Goal: Task Accomplishment & Management: Complete application form

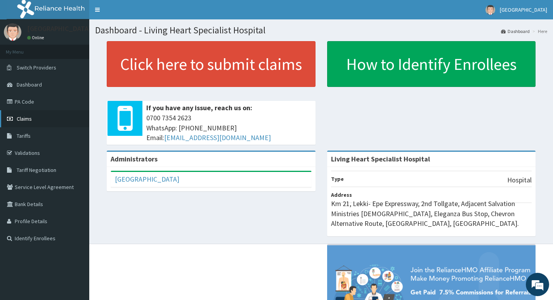
click at [25, 120] on span "Claims" at bounding box center [24, 118] width 15 height 7
click at [28, 104] on link "PA Code" at bounding box center [44, 101] width 89 height 17
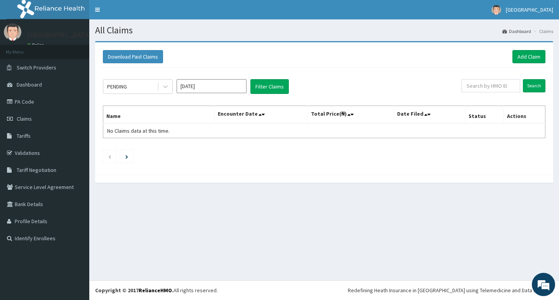
click at [220, 85] on input "[DATE]" at bounding box center [212, 86] width 70 height 14
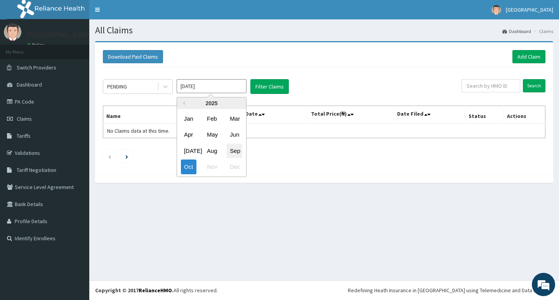
click at [231, 149] on div "Sep" at bounding box center [235, 151] width 16 height 14
type input "Sep 2025"
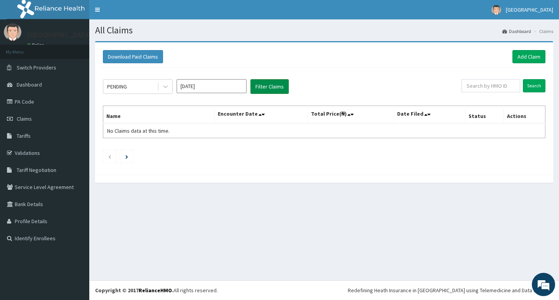
click at [263, 86] on button "Filter Claims" at bounding box center [269, 86] width 38 height 15
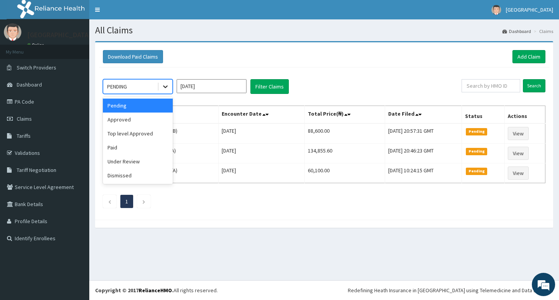
click at [167, 87] on icon at bounding box center [165, 87] width 5 height 3
click at [155, 121] on div "Approved" at bounding box center [138, 120] width 70 height 14
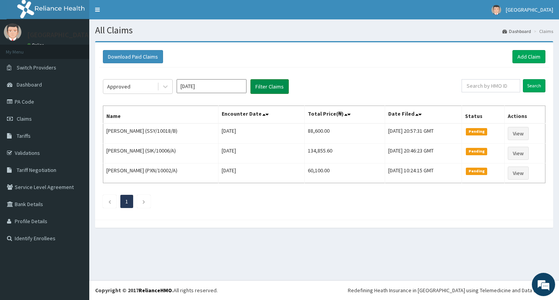
click at [260, 86] on button "Filter Claims" at bounding box center [269, 86] width 38 height 15
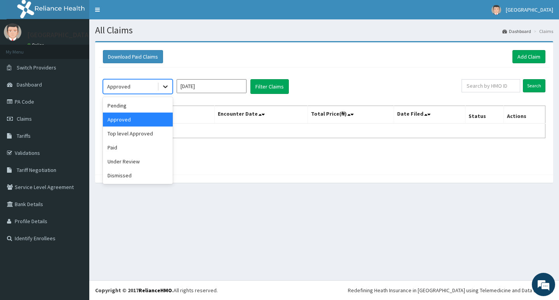
click at [166, 90] on icon at bounding box center [165, 87] width 8 height 8
click at [139, 132] on div "Top level Approved" at bounding box center [138, 134] width 70 height 14
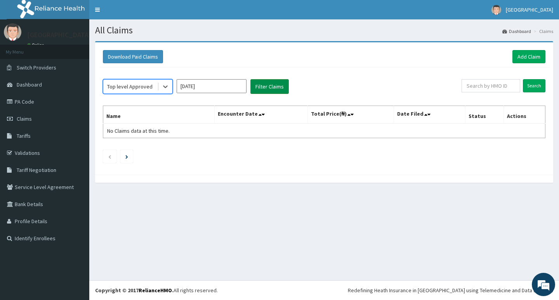
click at [267, 84] on button "Filter Claims" at bounding box center [269, 86] width 38 height 15
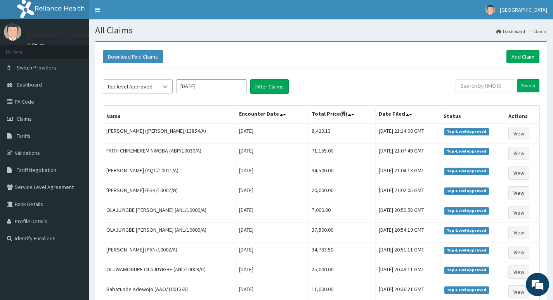
click at [165, 90] on icon at bounding box center [165, 87] width 8 height 8
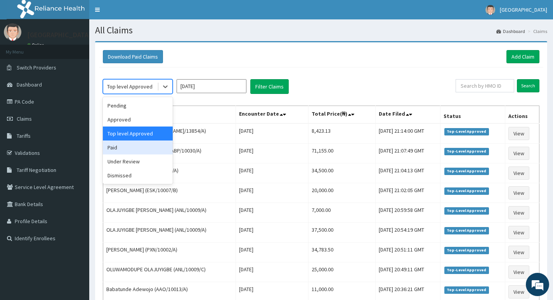
click at [115, 148] on div "Paid" at bounding box center [138, 148] width 70 height 14
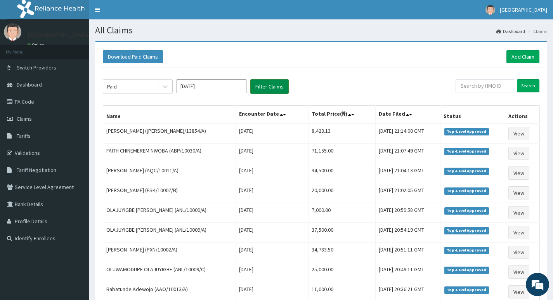
click at [272, 86] on button "Filter Claims" at bounding box center [269, 86] width 38 height 15
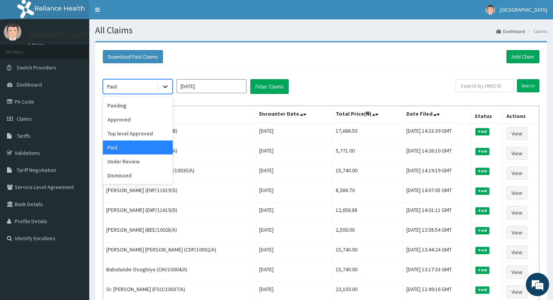
click at [163, 90] on icon at bounding box center [165, 87] width 8 height 8
click at [121, 163] on div "Under Review" at bounding box center [138, 162] width 70 height 14
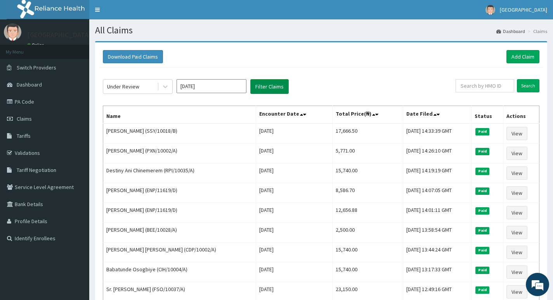
click at [261, 88] on button "Filter Claims" at bounding box center [269, 86] width 38 height 15
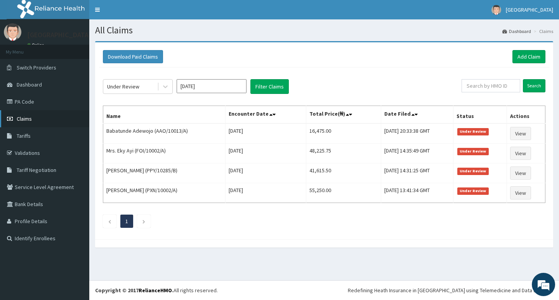
click at [27, 118] on span "Claims" at bounding box center [24, 118] width 15 height 7
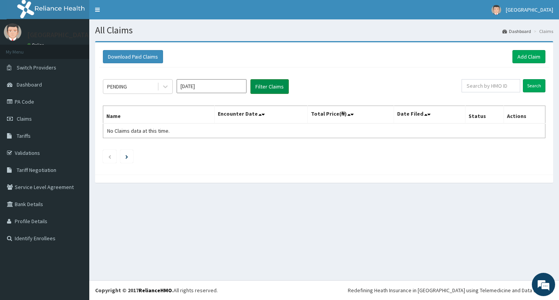
click at [268, 85] on button "Filter Claims" at bounding box center [269, 86] width 38 height 15
click at [216, 86] on input "Oct 2025" at bounding box center [212, 86] width 70 height 14
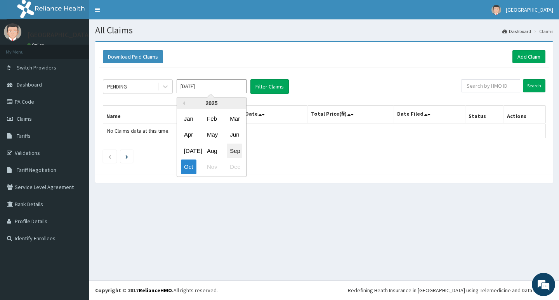
click at [232, 149] on div "Sep" at bounding box center [235, 151] width 16 height 14
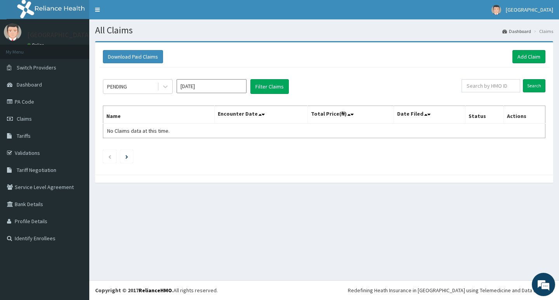
type input "Sep 2025"
click at [274, 87] on button "Filter Claims" at bounding box center [269, 86] width 38 height 15
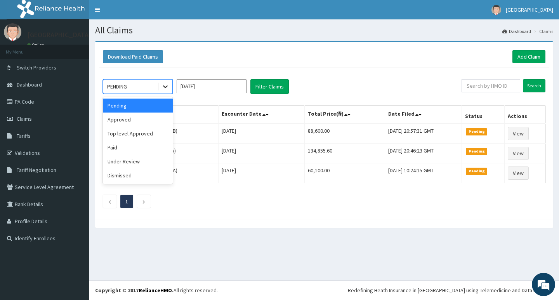
click at [163, 85] on icon at bounding box center [165, 87] width 8 height 8
click at [148, 119] on div "Approved" at bounding box center [138, 120] width 70 height 14
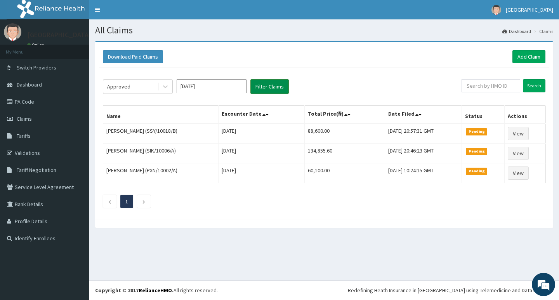
click at [271, 87] on button "Filter Claims" at bounding box center [269, 86] width 38 height 15
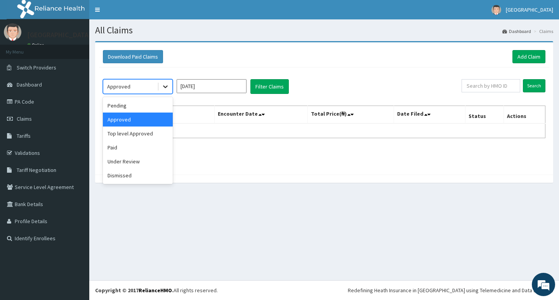
click at [164, 91] on div at bounding box center [165, 87] width 14 height 14
click at [143, 133] on div "Top level Approved" at bounding box center [138, 134] width 70 height 14
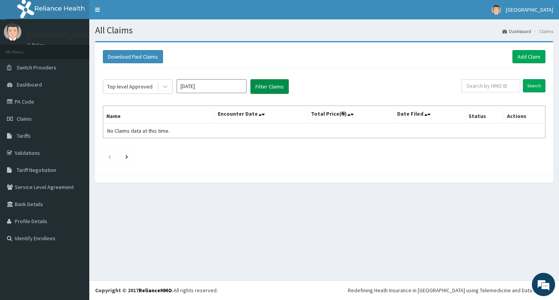
click at [268, 88] on button "Filter Claims" at bounding box center [269, 86] width 38 height 15
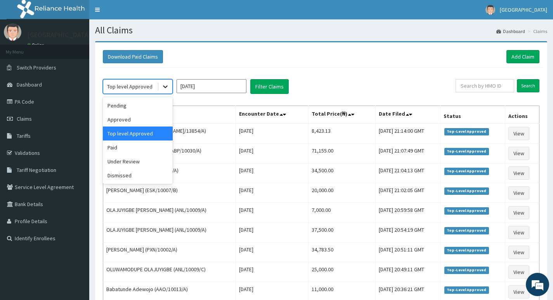
click at [159, 90] on div at bounding box center [165, 87] width 14 height 14
click at [130, 150] on div "Paid" at bounding box center [138, 148] width 70 height 14
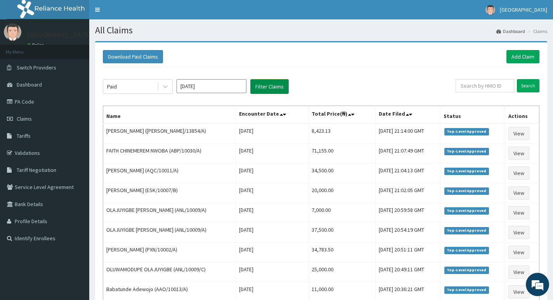
click at [269, 84] on button "Filter Claims" at bounding box center [269, 86] width 38 height 15
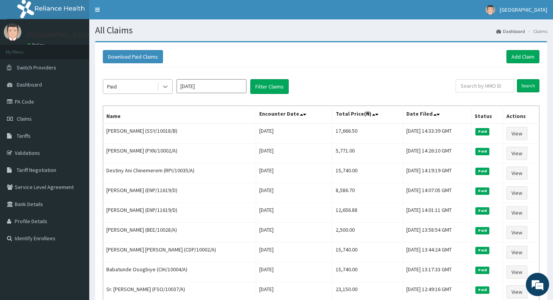
click at [165, 87] on icon at bounding box center [165, 87] width 5 height 3
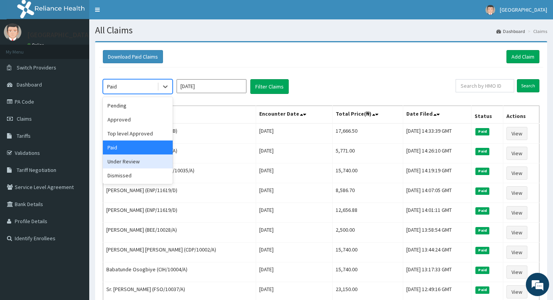
click at [122, 160] on div "Under Review" at bounding box center [138, 162] width 70 height 14
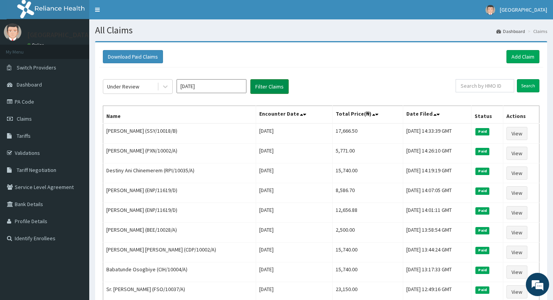
click at [267, 87] on button "Filter Claims" at bounding box center [269, 86] width 38 height 15
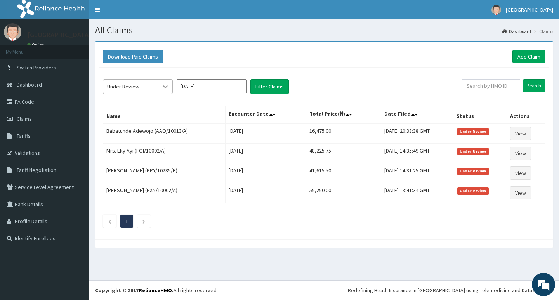
click at [161, 88] on div at bounding box center [165, 87] width 14 height 14
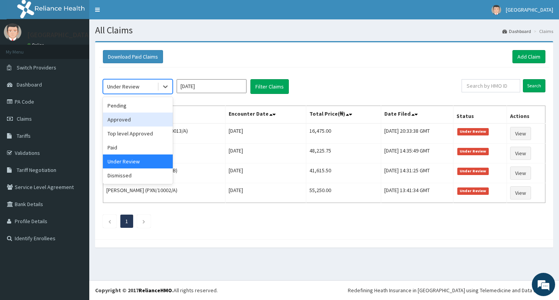
click at [128, 118] on div "Approved" at bounding box center [138, 120] width 70 height 14
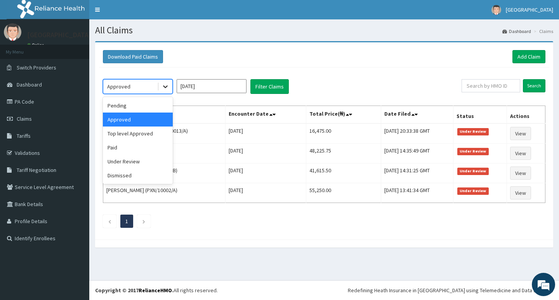
click at [161, 91] on div at bounding box center [165, 87] width 14 height 14
click at [148, 106] on div "Pending" at bounding box center [138, 106] width 70 height 14
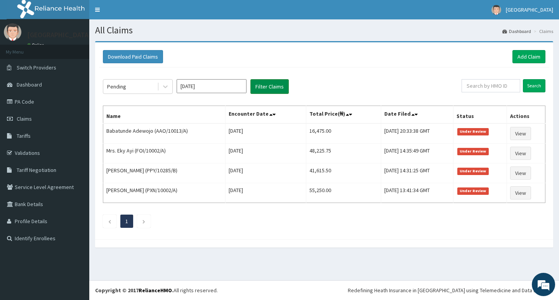
click at [262, 82] on button "Filter Claims" at bounding box center [269, 86] width 38 height 15
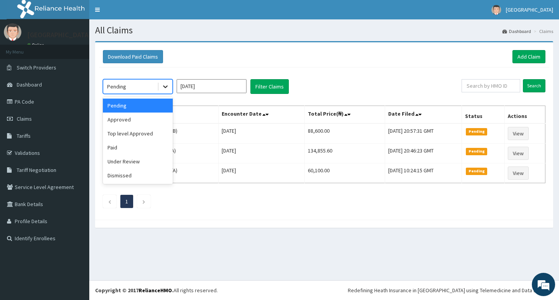
click at [162, 89] on icon at bounding box center [165, 87] width 8 height 8
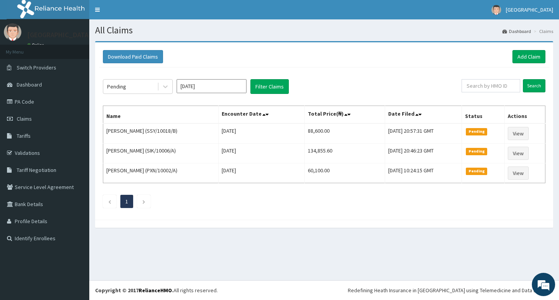
click at [316, 61] on div "Download Paid Claims Add Claim" at bounding box center [324, 56] width 443 height 13
click at [522, 56] on link "Add Claim" at bounding box center [528, 56] width 33 height 13
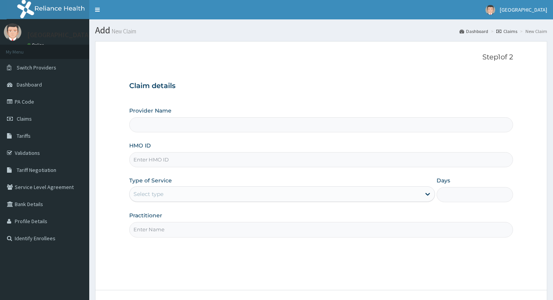
drag, startPoint x: 0, startPoint y: 0, endPoint x: 225, endPoint y: 159, distance: 275.7
click at [225, 159] on input "HMO ID" at bounding box center [321, 159] width 384 height 15
click at [272, 88] on h3 "Claim details" at bounding box center [321, 86] width 384 height 9
click at [220, 159] on input "HMO ID" at bounding box center [321, 159] width 384 height 15
type input "Living Heart Specialist Hospital"
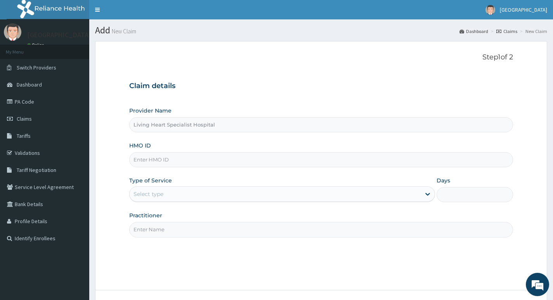
paste input "RPI/10035/A"
type input "RPI/10035/A"
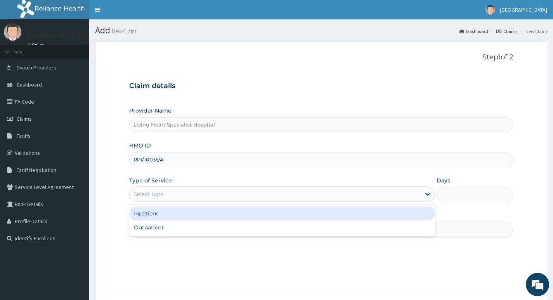
click at [405, 196] on div "Select type" at bounding box center [275, 194] width 291 height 12
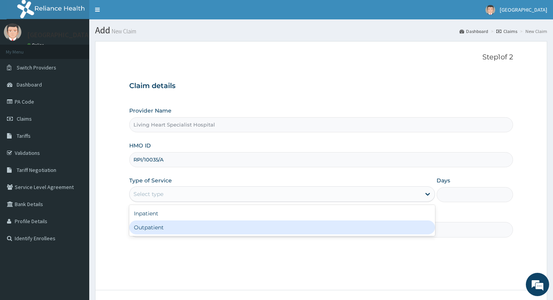
click at [384, 231] on div "Outpatient" at bounding box center [282, 228] width 306 height 14
type input "1"
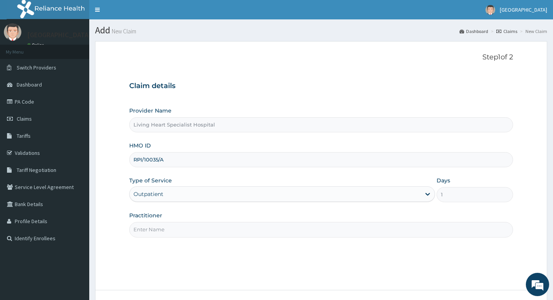
click at [380, 228] on input "Practitioner" at bounding box center [321, 229] width 384 height 15
type input "DR. FAVOUR EZEM"
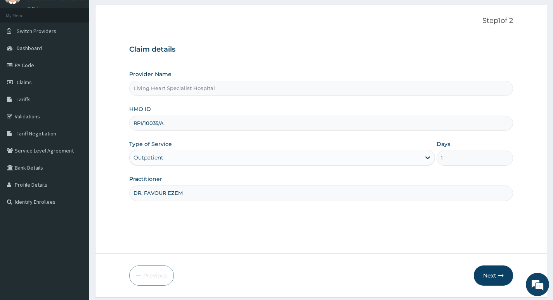
scroll to position [60, 0]
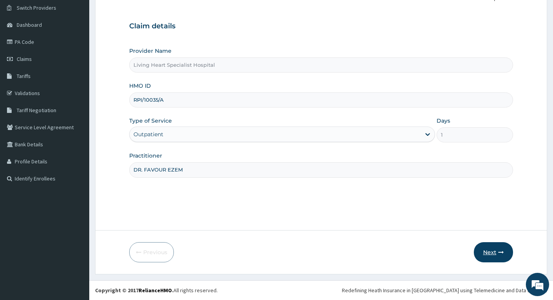
click at [492, 253] on button "Next" at bounding box center [493, 252] width 39 height 20
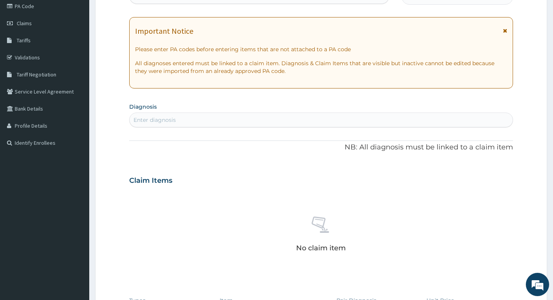
scroll to position [99, 0]
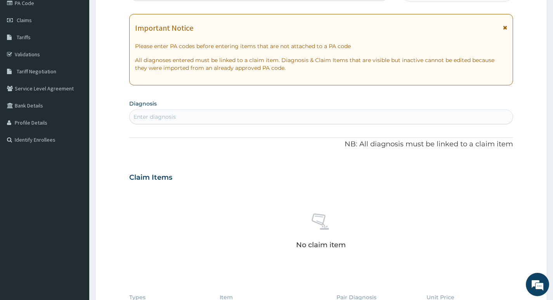
click at [254, 115] on div "Enter diagnosis" at bounding box center [321, 117] width 383 height 12
type input "sepsis"
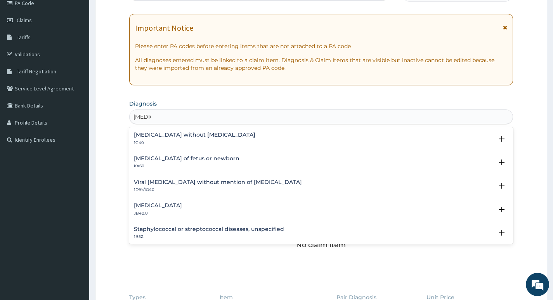
click at [157, 134] on h4 "Sepsis without septic shock" at bounding box center [195, 135] width 122 height 6
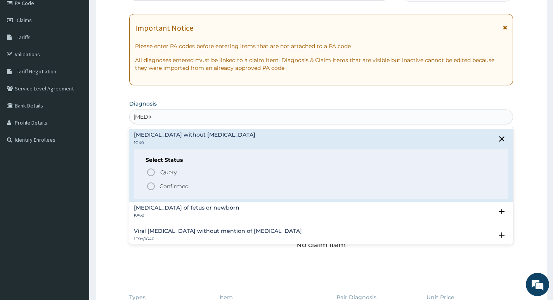
click at [152, 187] on icon "status option filled" at bounding box center [150, 186] width 9 height 9
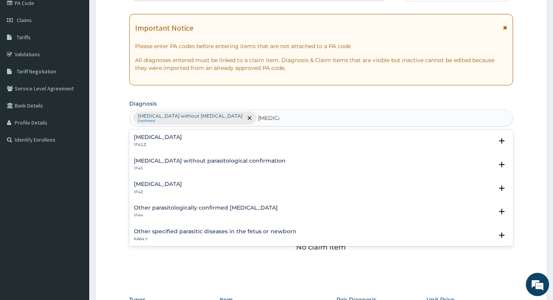
type input "[MEDICAL_DATA]"
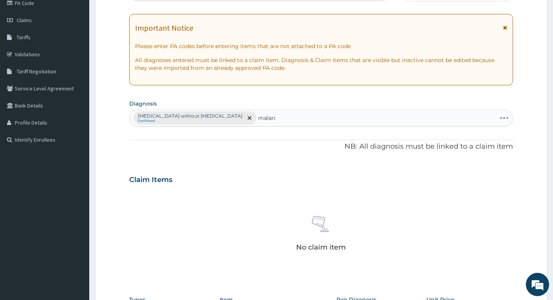
type input "[MEDICAL_DATA]"
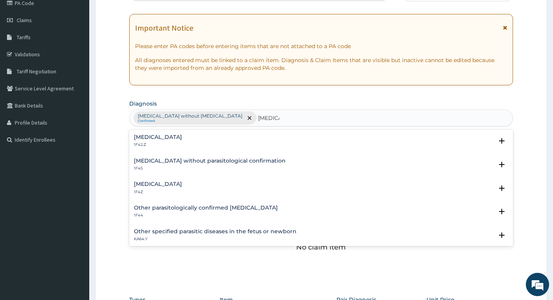
click at [156, 183] on h4 "[MEDICAL_DATA]" at bounding box center [158, 184] width 48 height 6
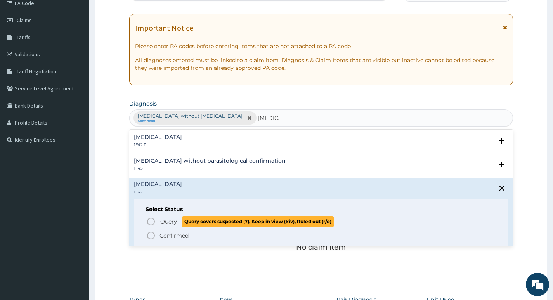
click at [151, 222] on icon "status option query" at bounding box center [150, 221] width 9 height 9
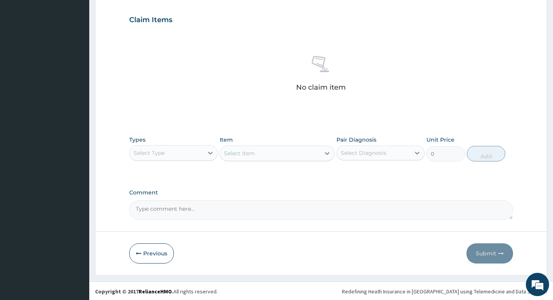
scroll to position [260, 0]
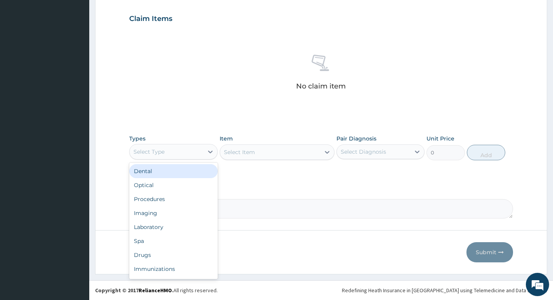
click at [198, 156] on div "Select Type" at bounding box center [166, 152] width 73 height 12
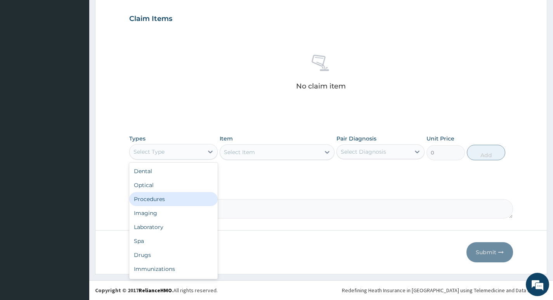
click at [177, 200] on div "Procedures" at bounding box center [173, 199] width 88 height 14
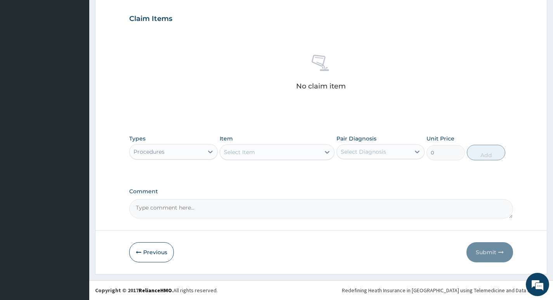
click at [307, 155] on div "Select Item" at bounding box center [270, 152] width 101 height 12
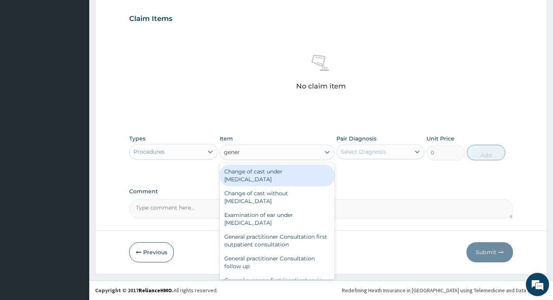
type input "genera"
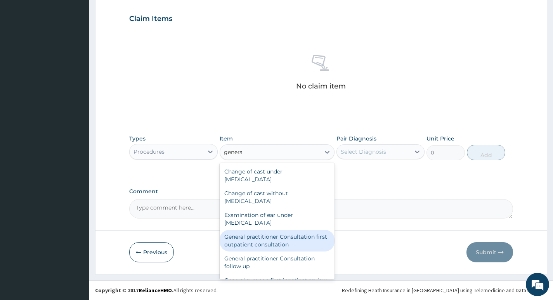
click at [245, 242] on div "General practitioner Consultation first outpatient consultation" at bounding box center [277, 241] width 115 height 22
type input "4000"
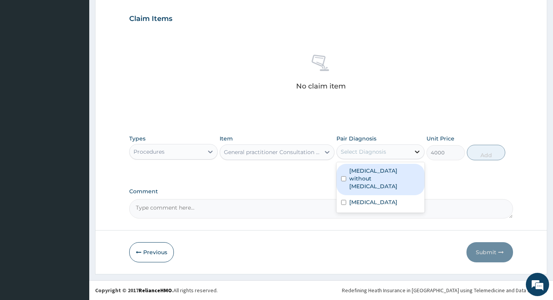
click at [412, 151] on div at bounding box center [417, 152] width 14 height 14
click at [388, 172] on label "[MEDICAL_DATA] without [MEDICAL_DATA]" at bounding box center [384, 178] width 71 height 23
checkbox input "true"
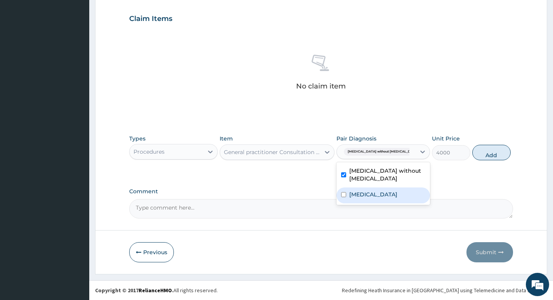
click at [372, 193] on label "[MEDICAL_DATA]" at bounding box center [373, 195] width 48 height 8
checkbox input "true"
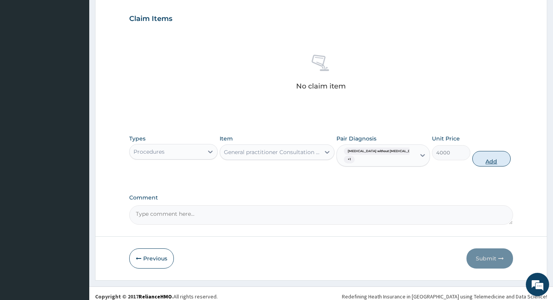
click at [490, 158] on button "Add" at bounding box center [491, 159] width 38 height 16
type input "0"
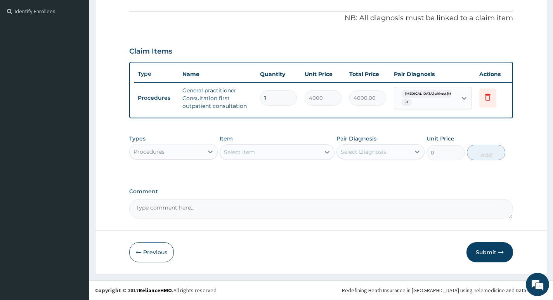
click at [196, 148] on div "Procedures" at bounding box center [166, 152] width 73 height 12
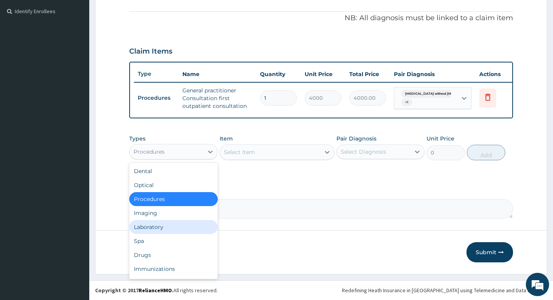
click at [162, 227] on div "Laboratory" at bounding box center [173, 227] width 88 height 14
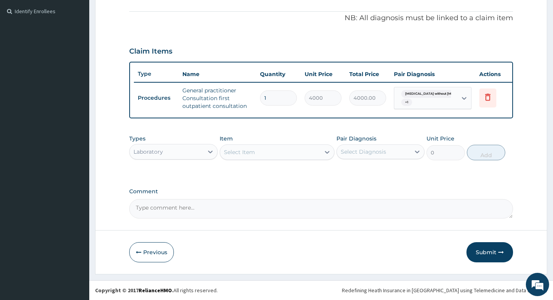
click at [298, 153] on div "Select Item" at bounding box center [270, 152] width 101 height 12
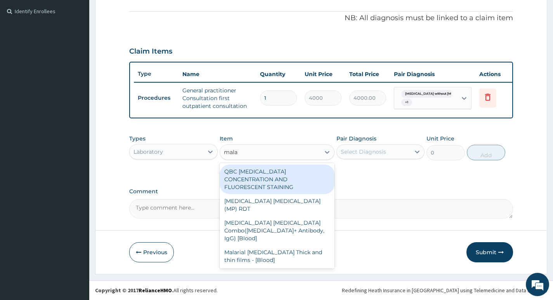
type input "malar"
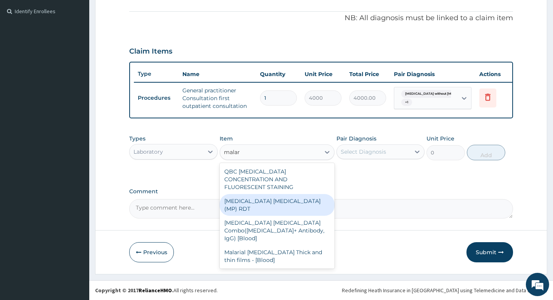
click at [255, 194] on div "[MEDICAL_DATA] [MEDICAL_DATA] (MP) RDT" at bounding box center [277, 205] width 115 height 22
type input "3000"
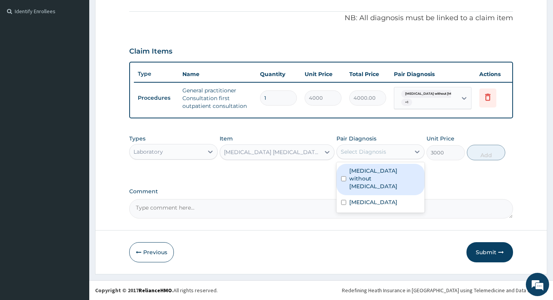
click at [407, 149] on div "Select Diagnosis" at bounding box center [373, 152] width 73 height 12
click at [389, 172] on label "[MEDICAL_DATA] without [MEDICAL_DATA]" at bounding box center [384, 178] width 71 height 23
checkbox input "true"
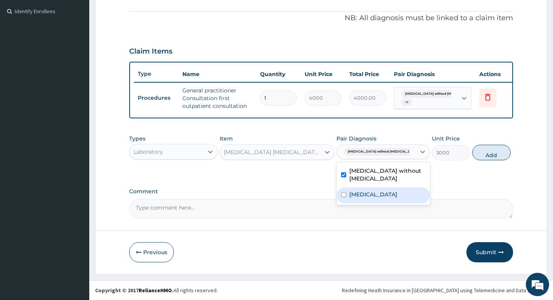
click at [378, 192] on label "[MEDICAL_DATA]" at bounding box center [373, 195] width 48 height 8
checkbox input "true"
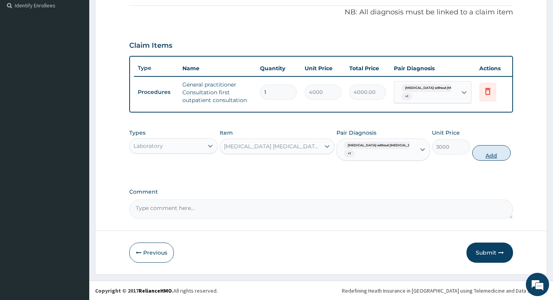
click at [473, 157] on button "Add" at bounding box center [491, 153] width 38 height 16
type input "0"
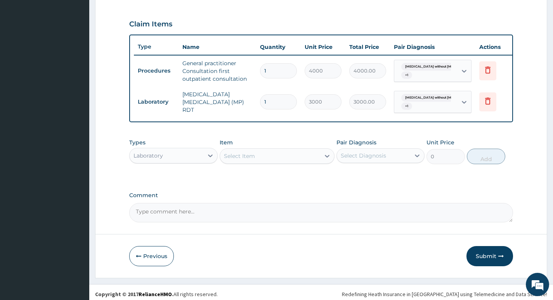
scroll to position [263, 0]
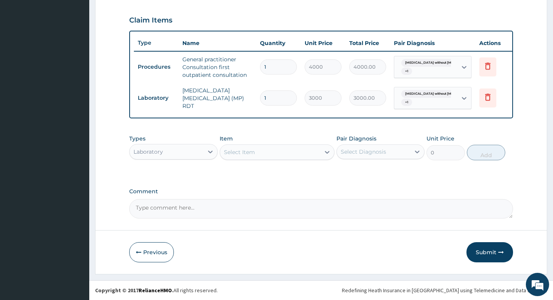
click at [316, 151] on div "Select Item" at bounding box center [270, 152] width 101 height 12
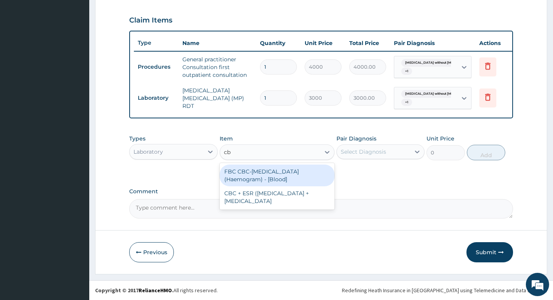
type input "cbc"
click at [274, 175] on div "FBC CBC-Complete Blood Count (Haemogram) - [Blood]" at bounding box center [277, 176] width 115 height 22
type input "4600"
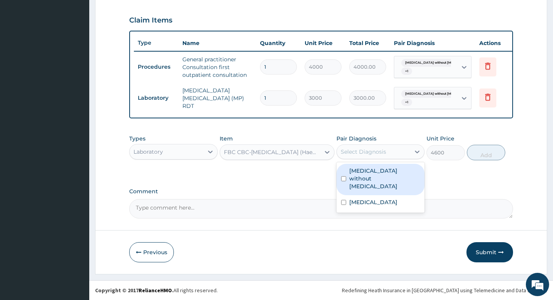
click at [375, 153] on div "Select Diagnosis" at bounding box center [363, 152] width 45 height 8
click at [379, 172] on label "Sepsis without septic shock" at bounding box center [384, 178] width 71 height 23
checkbox input "true"
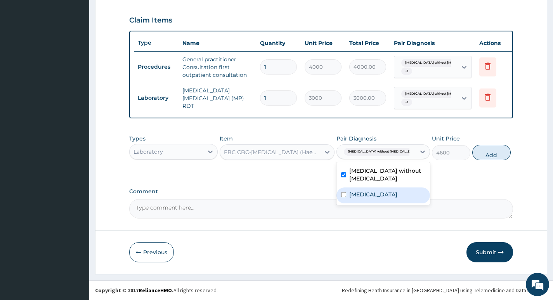
click at [372, 194] on label "Malaria, unspecified" at bounding box center [373, 195] width 48 height 8
checkbox input "true"
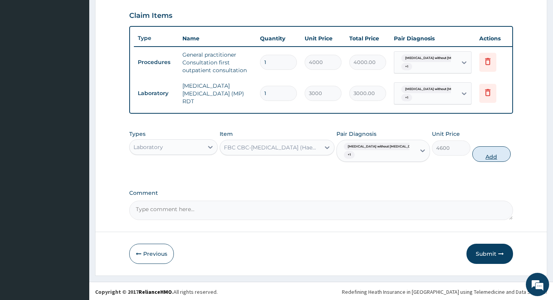
click at [490, 161] on button "Add" at bounding box center [491, 154] width 38 height 16
type input "0"
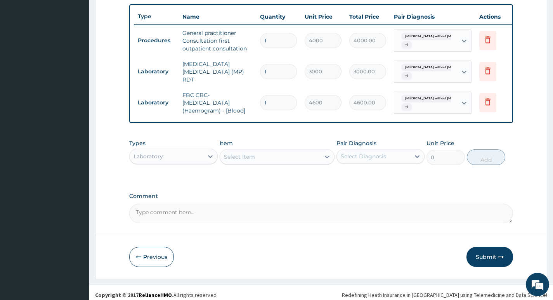
scroll to position [294, 0]
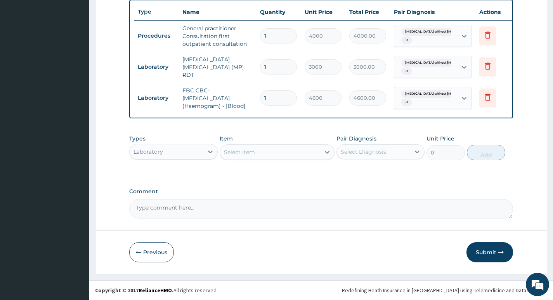
click at [198, 154] on div "Laboratory" at bounding box center [166, 152] width 73 height 12
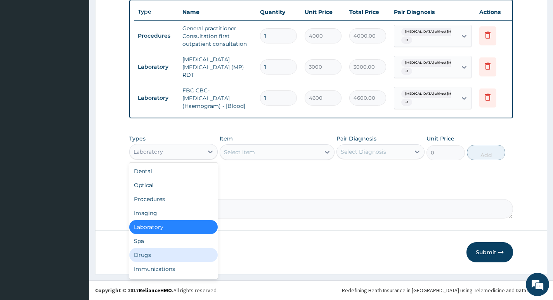
click at [144, 252] on div "Drugs" at bounding box center [173, 255] width 88 height 14
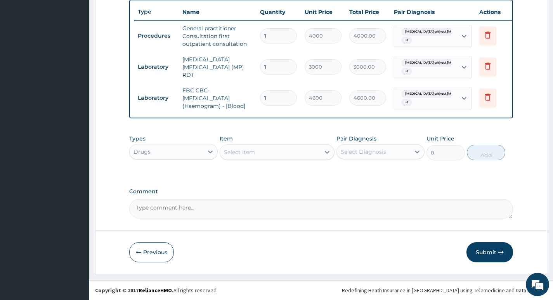
click at [307, 152] on div "Select Item" at bounding box center [270, 152] width 101 height 12
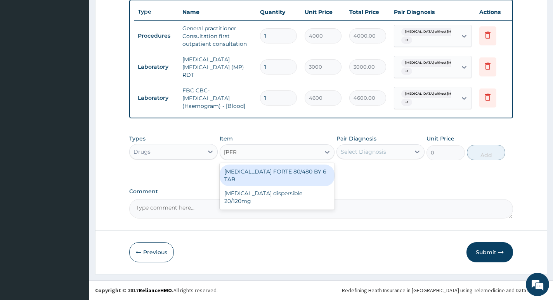
type input "coart"
click at [274, 171] on div "COARTEM FORTE 80/480 BY 6 TAB" at bounding box center [277, 176] width 115 height 22
type input "600"
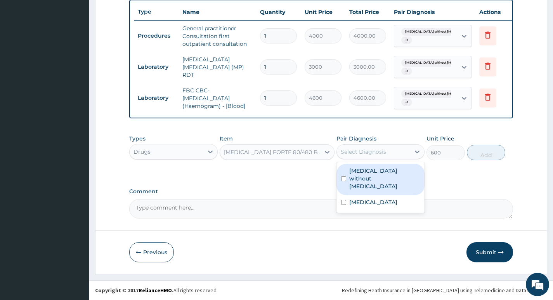
click at [405, 154] on div "Select Diagnosis" at bounding box center [373, 152] width 73 height 12
click at [396, 173] on label "Sepsis without septic shock" at bounding box center [384, 178] width 71 height 23
checkbox input "true"
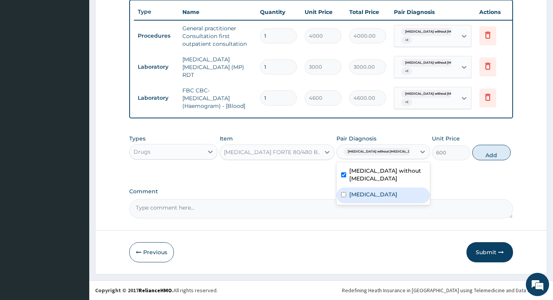
click at [385, 190] on div "Malaria, unspecified" at bounding box center [384, 196] width 94 height 16
checkbox input "true"
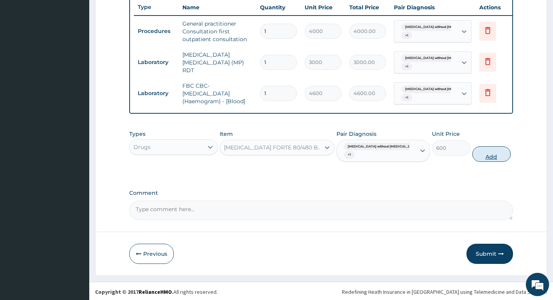
click at [485, 157] on button "Add" at bounding box center [491, 154] width 38 height 16
type input "0"
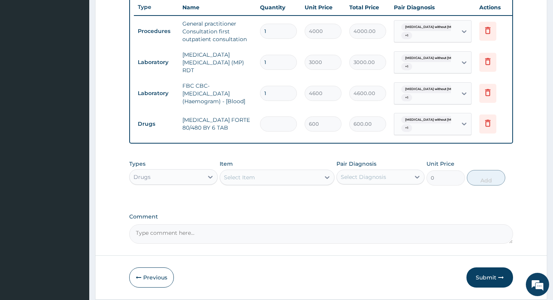
type input "0.00"
type input "6"
type input "3600.00"
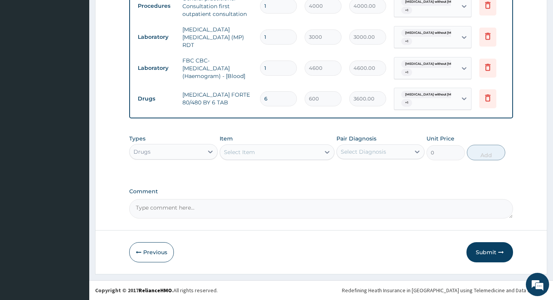
type input "6"
click at [320, 154] on div "Select Item" at bounding box center [270, 152] width 101 height 12
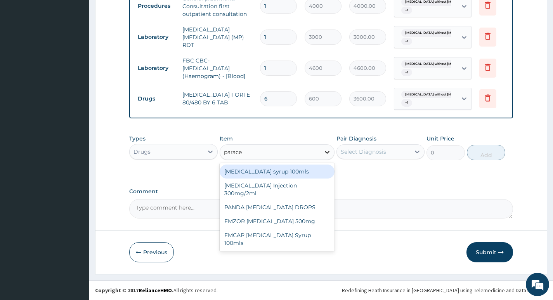
type input "paracet"
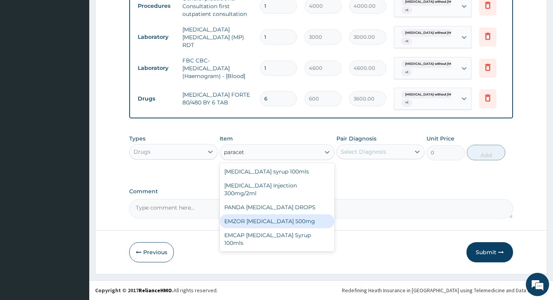
click at [265, 214] on div "EMZOR [MEDICAL_DATA] 500mg" at bounding box center [277, 221] width 115 height 14
type input "30"
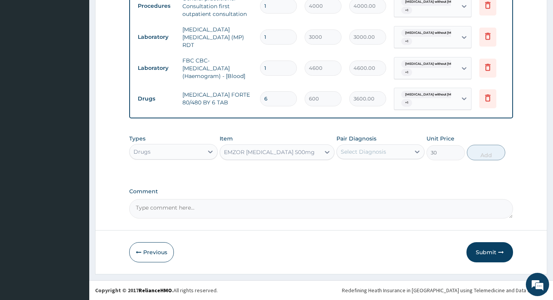
click at [409, 152] on div "Select Diagnosis" at bounding box center [373, 152] width 73 height 12
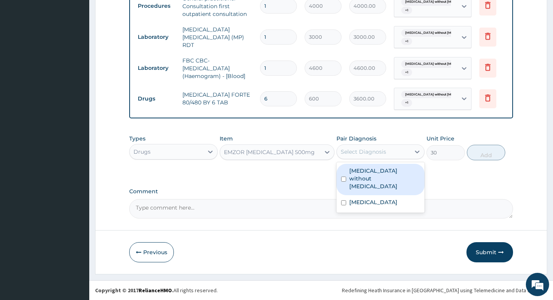
click at [386, 171] on label "Sepsis without septic shock" at bounding box center [384, 178] width 71 height 23
checkbox input "true"
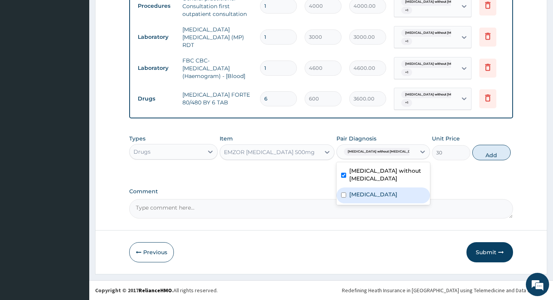
click at [377, 196] on label "[MEDICAL_DATA]" at bounding box center [373, 195] width 48 height 8
checkbox input "true"
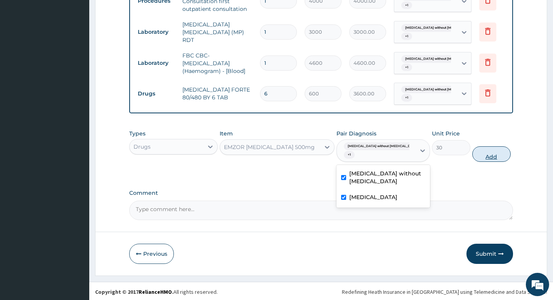
click at [485, 157] on button "Add" at bounding box center [491, 154] width 38 height 16
type input "0"
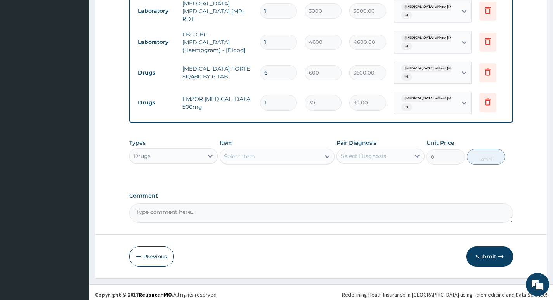
scroll to position [354, 0]
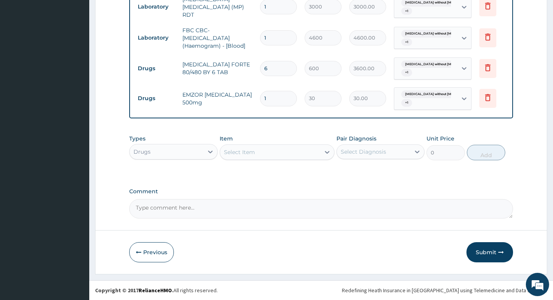
type input "18"
type input "540.00"
type input "18"
click at [483, 252] on button "Submit" at bounding box center [490, 252] width 47 height 20
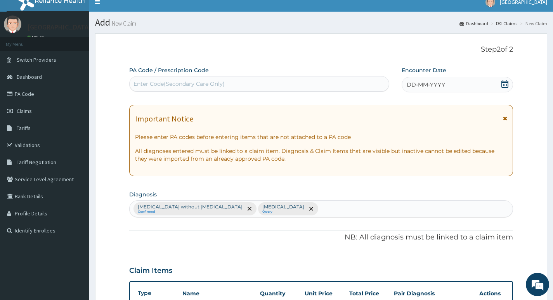
scroll to position [5, 0]
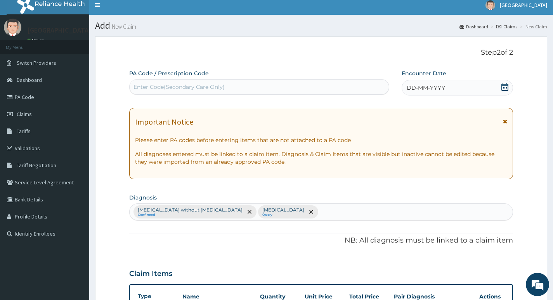
click at [490, 90] on div "DD-MM-YYYY" at bounding box center [457, 88] width 111 height 16
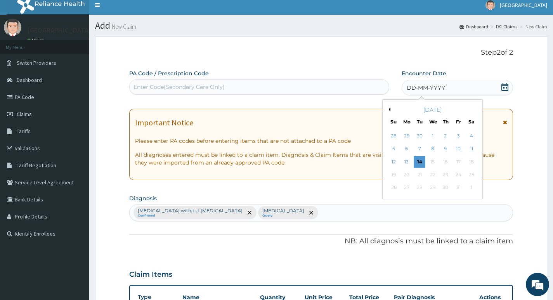
click at [389, 108] on button "Previous Month" at bounding box center [389, 110] width 4 height 4
click at [443, 135] on div "4" at bounding box center [446, 136] width 12 height 12
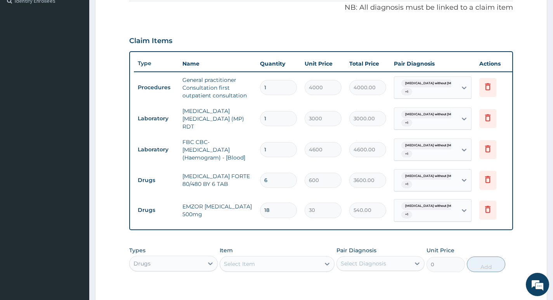
scroll to position [354, 0]
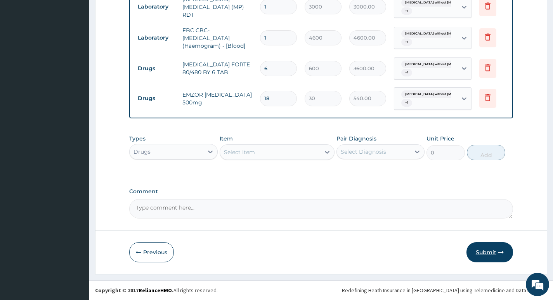
click at [482, 251] on button "Submit" at bounding box center [490, 252] width 47 height 20
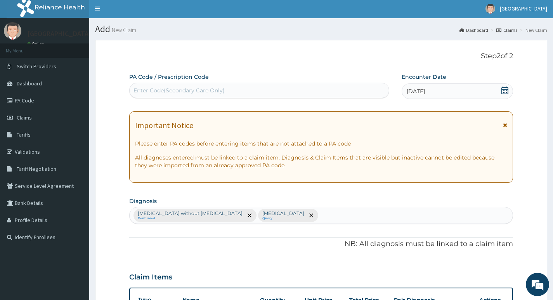
scroll to position [0, 0]
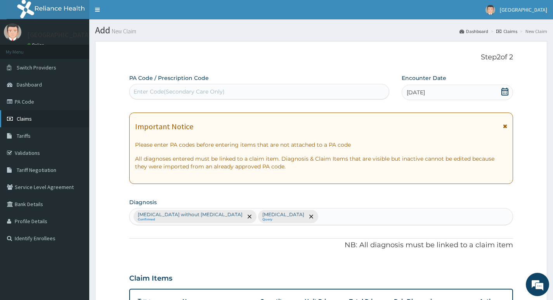
click at [26, 119] on span "Claims" at bounding box center [24, 118] width 15 height 7
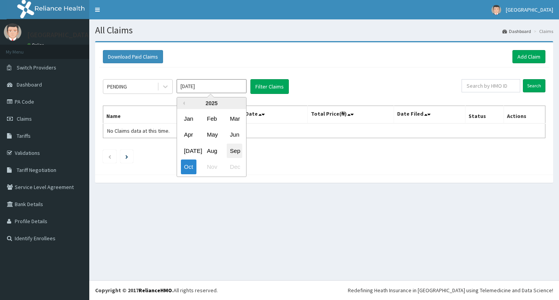
click at [237, 153] on div "Sep" at bounding box center [235, 151] width 16 height 14
type input "[DATE]"
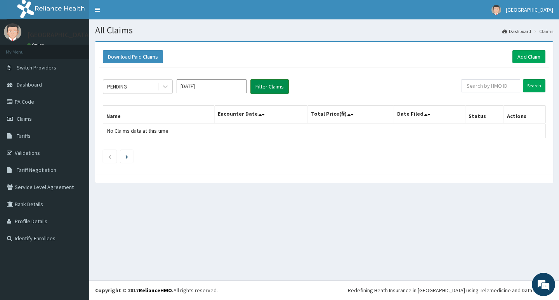
click at [276, 87] on button "Filter Claims" at bounding box center [269, 86] width 38 height 15
click at [163, 88] on icon at bounding box center [165, 87] width 8 height 8
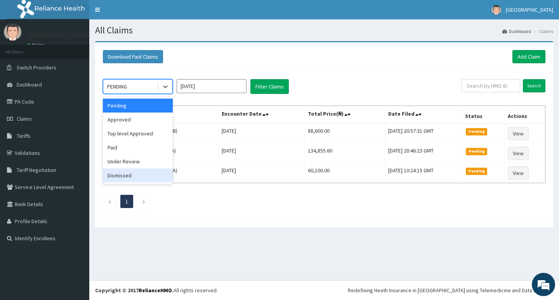
click at [202, 199] on ul "1" at bounding box center [324, 201] width 443 height 13
click at [165, 90] on icon at bounding box center [165, 87] width 8 height 8
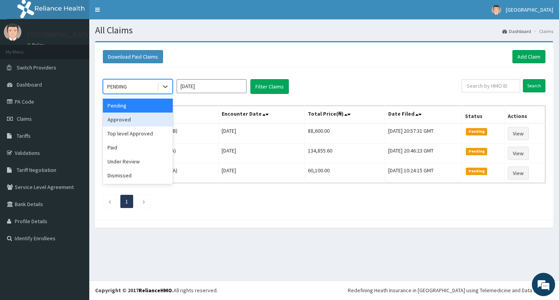
click at [145, 120] on div "Approved" at bounding box center [138, 120] width 70 height 14
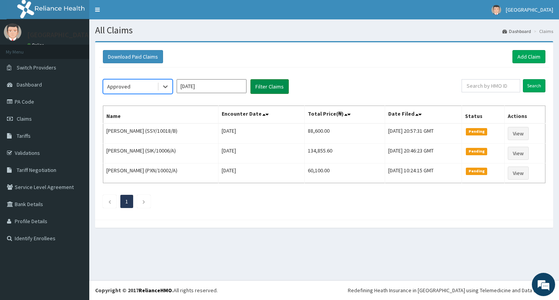
click at [278, 88] on button "Filter Claims" at bounding box center [269, 86] width 38 height 15
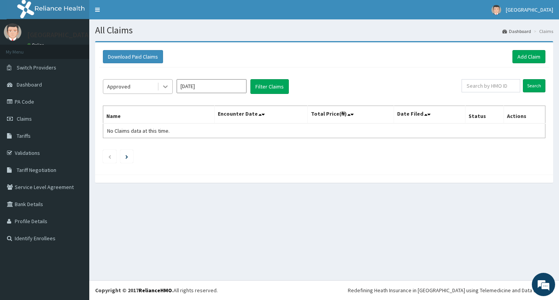
click at [165, 89] on icon at bounding box center [165, 87] width 8 height 8
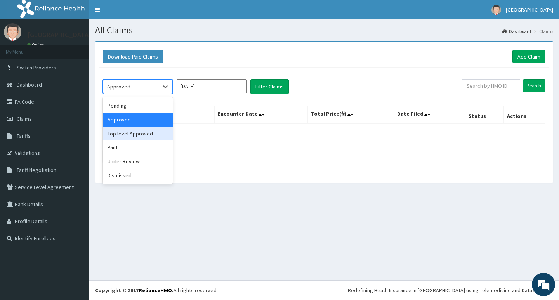
click at [144, 133] on div "Top level Approved" at bounding box center [138, 134] width 70 height 14
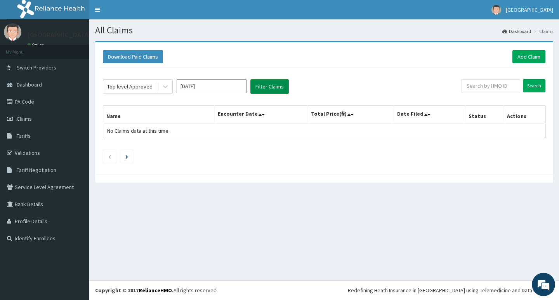
click at [262, 86] on button "Filter Claims" at bounding box center [269, 86] width 38 height 15
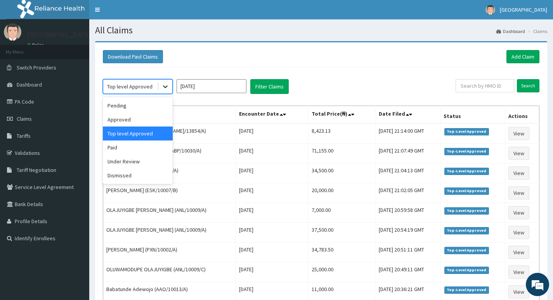
click at [167, 88] on icon at bounding box center [165, 87] width 8 height 8
click at [118, 147] on div "Paid" at bounding box center [138, 148] width 70 height 14
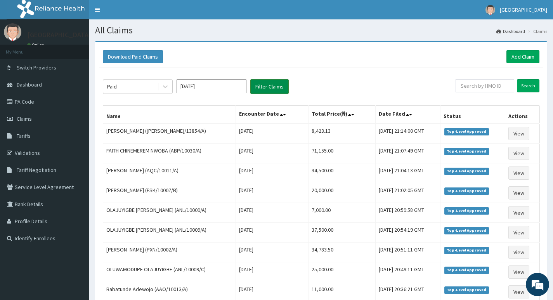
click at [272, 88] on button "Filter Claims" at bounding box center [269, 86] width 38 height 15
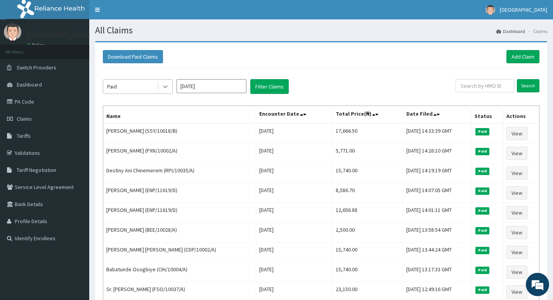
click at [165, 89] on icon at bounding box center [165, 87] width 8 height 8
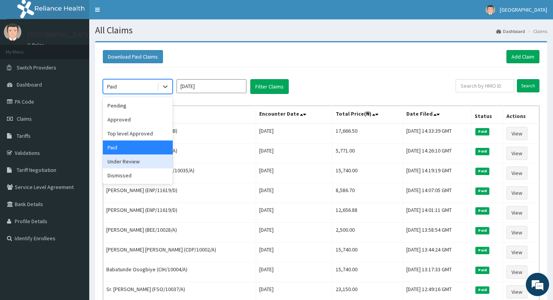
click at [137, 160] on div "Under Review" at bounding box center [138, 162] width 70 height 14
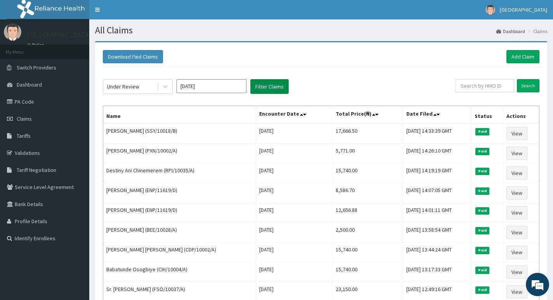
click at [273, 86] on button "Filter Claims" at bounding box center [269, 86] width 38 height 15
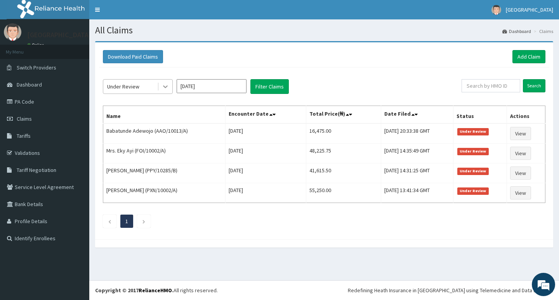
click at [161, 89] on div at bounding box center [165, 87] width 14 height 14
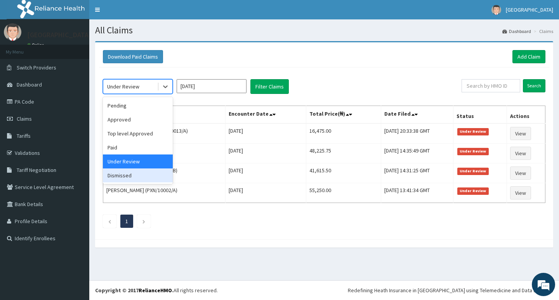
click at [116, 173] on div "Dismissed" at bounding box center [138, 175] width 70 height 14
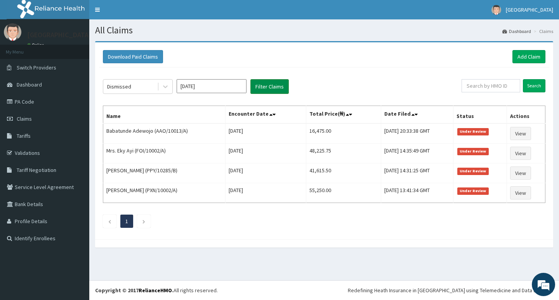
click at [267, 84] on button "Filter Claims" at bounding box center [269, 86] width 38 height 15
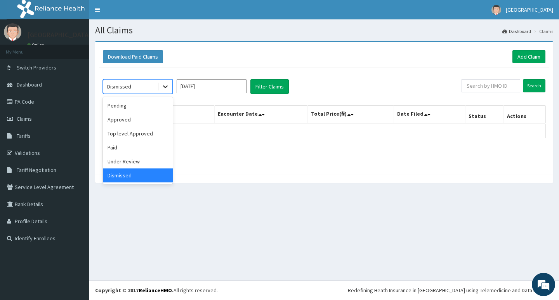
click at [163, 90] on icon at bounding box center [165, 87] width 8 height 8
click at [132, 120] on div "Approved" at bounding box center [138, 120] width 70 height 14
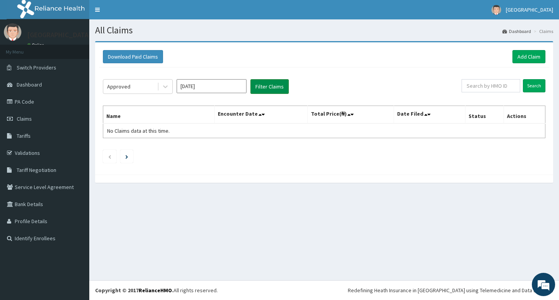
click at [271, 88] on button "Filter Claims" at bounding box center [269, 86] width 38 height 15
click at [161, 87] on div at bounding box center [165, 87] width 14 height 14
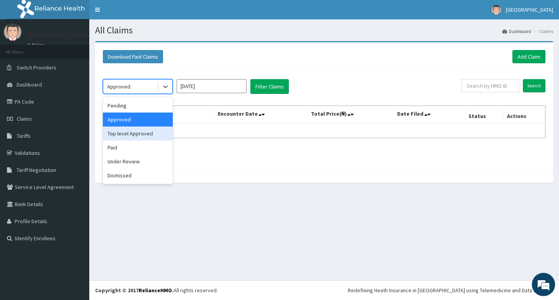
click at [137, 133] on div "Top level Approved" at bounding box center [138, 134] width 70 height 14
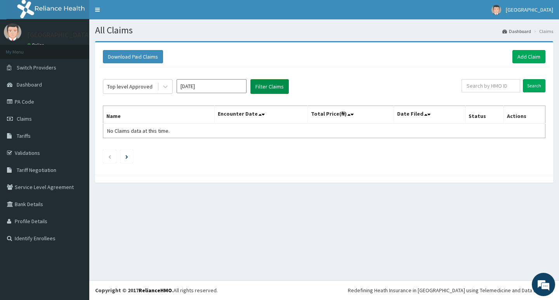
click at [264, 88] on button "Filter Claims" at bounding box center [269, 86] width 38 height 15
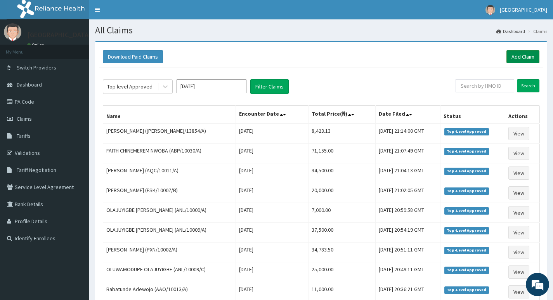
click at [519, 56] on link "Add Claim" at bounding box center [523, 56] width 33 height 13
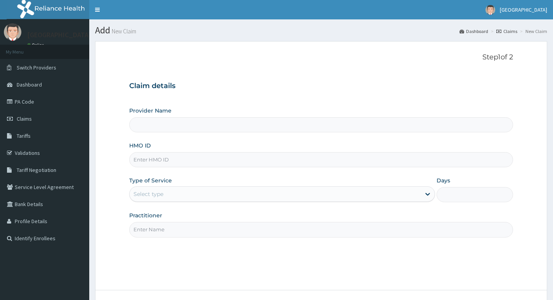
type input "Living Heart Specialist Hospital"
click at [191, 159] on input "HMO ID" at bounding box center [321, 159] width 384 height 15
paste input "HNG/10040/C"
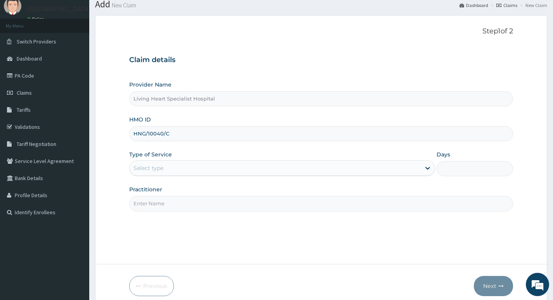
scroll to position [60, 0]
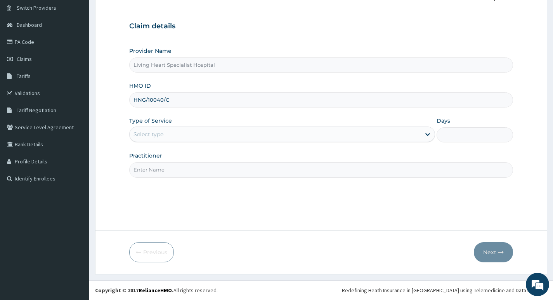
type input "HNG/10040/C"
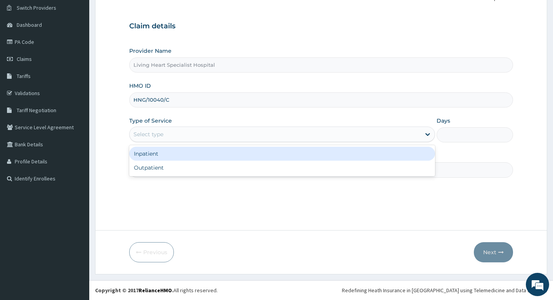
click at [397, 134] on div "Select type" at bounding box center [275, 134] width 291 height 12
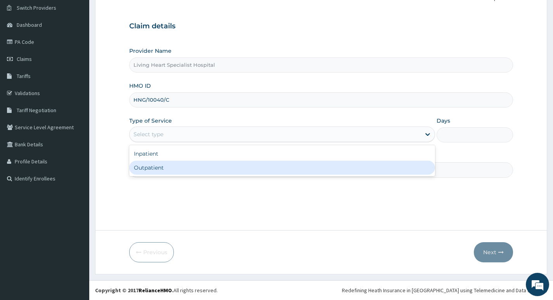
click at [392, 165] on div "Outpatient" at bounding box center [282, 168] width 306 height 14
type input "1"
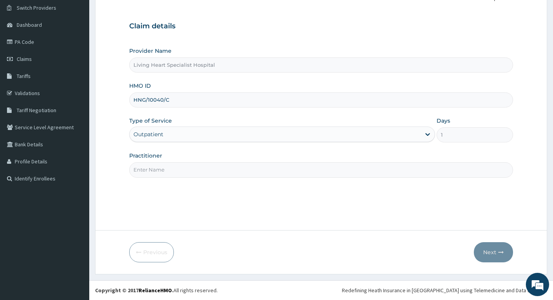
click at [417, 170] on input "Practitioner" at bounding box center [321, 169] width 384 height 15
type input "DR. FAVOUR EZEM"
click at [488, 252] on button "Next" at bounding box center [493, 252] width 39 height 20
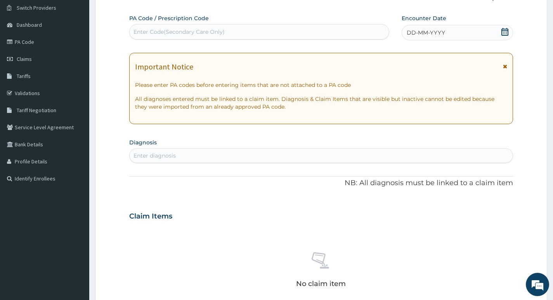
click at [306, 153] on div "Enter diagnosis" at bounding box center [321, 155] width 383 height 12
type input "sepsi"
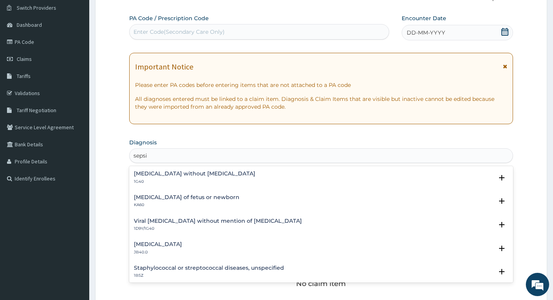
click at [188, 175] on h4 "[MEDICAL_DATA] without [MEDICAL_DATA]" at bounding box center [195, 174] width 122 height 6
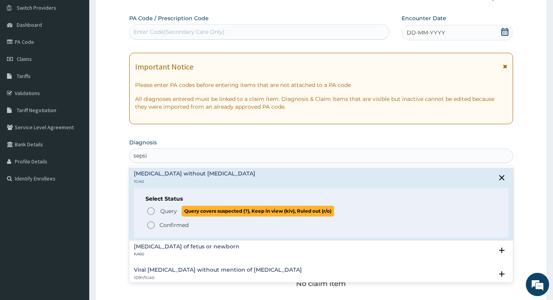
click at [150, 212] on icon "status option query" at bounding box center [150, 211] width 9 height 9
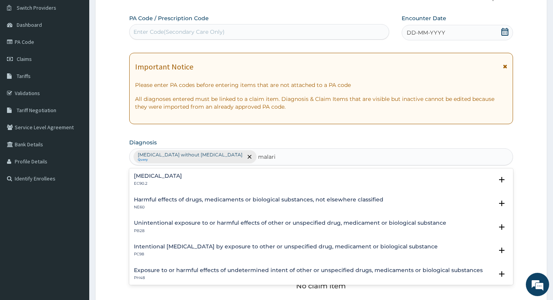
type input "[MEDICAL_DATA]"
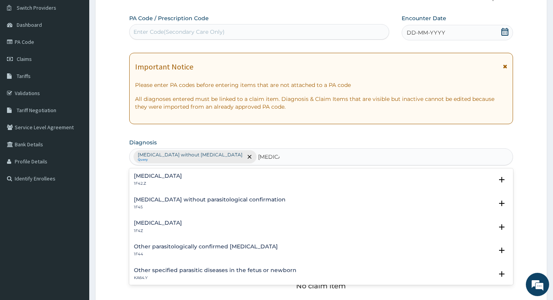
click at [171, 225] on h4 "[MEDICAL_DATA]" at bounding box center [158, 223] width 48 height 6
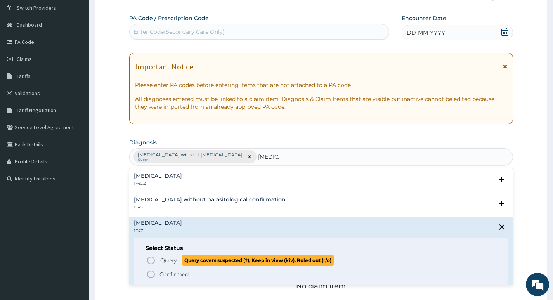
click at [150, 260] on icon "status option query" at bounding box center [150, 260] width 9 height 9
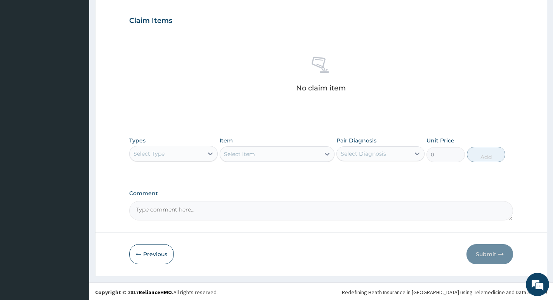
scroll to position [260, 0]
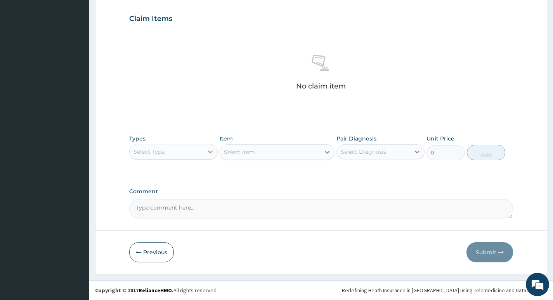
click at [204, 155] on div at bounding box center [210, 152] width 14 height 14
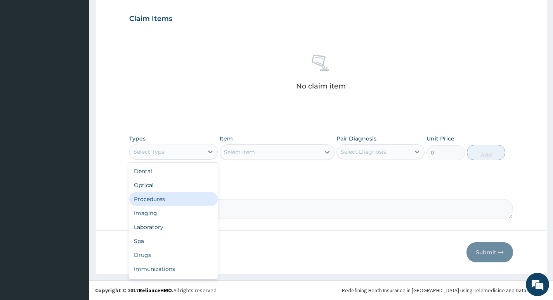
click at [169, 200] on div "Procedures" at bounding box center [173, 199] width 88 height 14
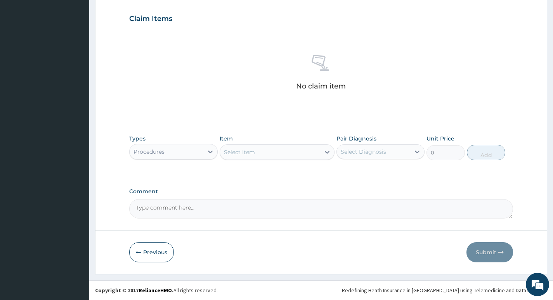
click at [308, 153] on div "Select Item" at bounding box center [270, 152] width 101 height 12
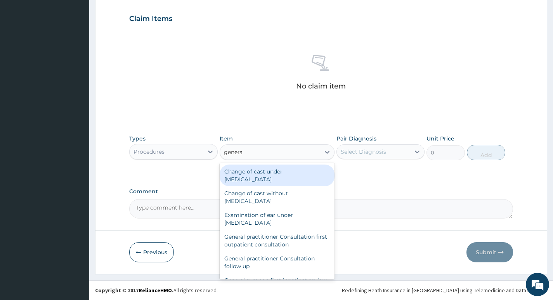
type input "general"
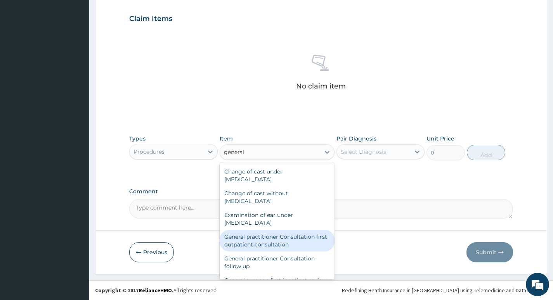
click at [255, 236] on div "General practitioner Consultation first outpatient consultation" at bounding box center [277, 241] width 115 height 22
type input "4000"
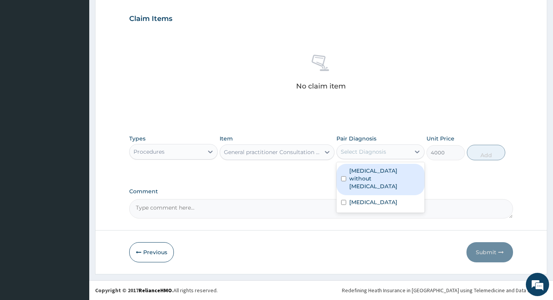
click at [397, 153] on div "Select Diagnosis" at bounding box center [373, 152] width 73 height 12
click at [393, 172] on label "[MEDICAL_DATA] without [MEDICAL_DATA]" at bounding box center [384, 178] width 71 height 23
checkbox input "true"
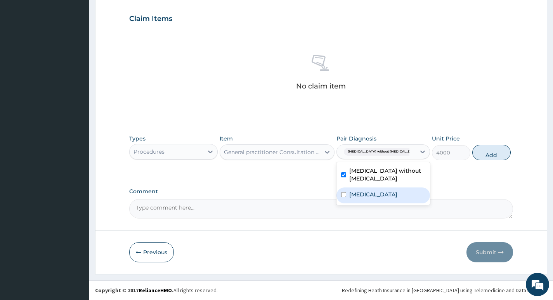
click at [385, 189] on div "[MEDICAL_DATA]" at bounding box center [384, 196] width 94 height 16
checkbox input "true"
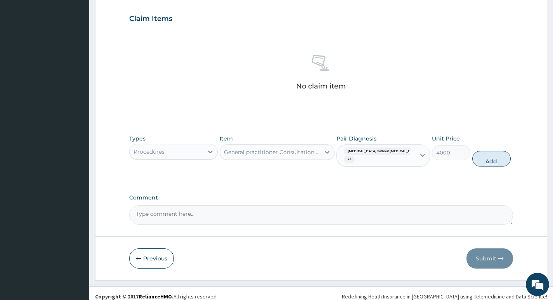
click at [484, 160] on button "Add" at bounding box center [491, 159] width 38 height 16
type input "0"
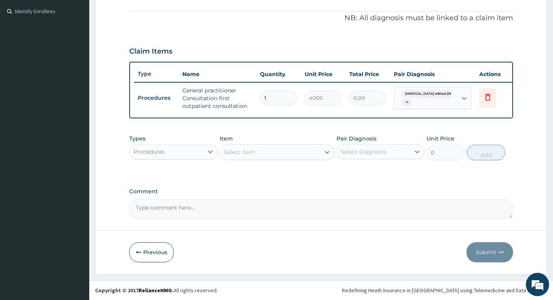
type input "0.00"
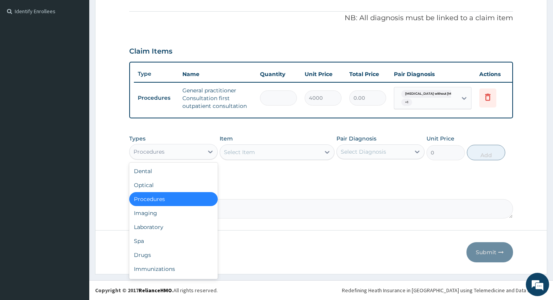
click at [194, 152] on div "Procedures" at bounding box center [166, 152] width 73 height 12
click at [155, 226] on div "Laboratory" at bounding box center [173, 227] width 88 height 14
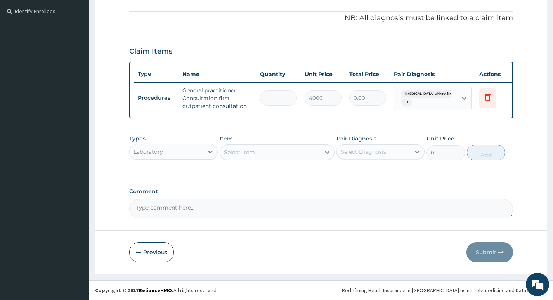
click at [303, 153] on div "Select Item" at bounding box center [270, 152] width 101 height 12
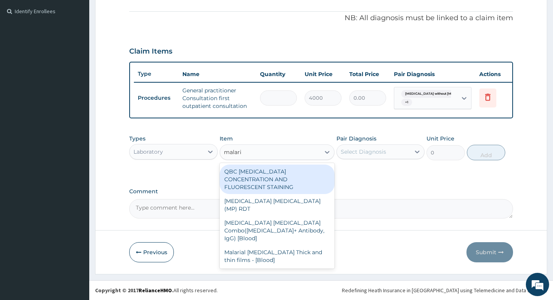
type input "[MEDICAL_DATA]"
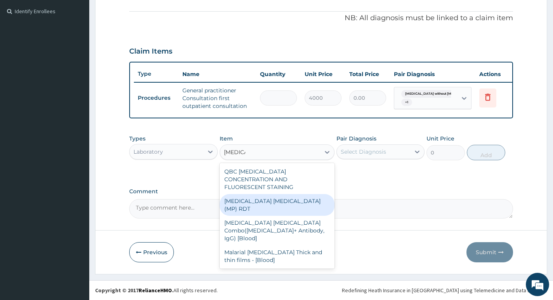
click at [271, 194] on div "[MEDICAL_DATA] [MEDICAL_DATA] (MP) RDT" at bounding box center [277, 205] width 115 height 22
type input "3000"
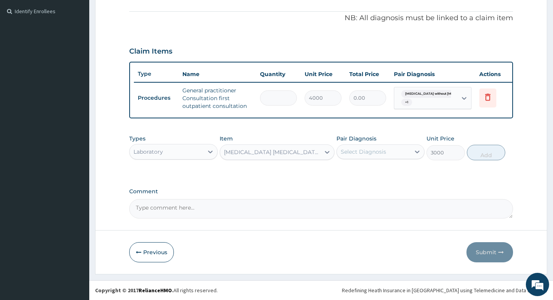
click at [398, 153] on div "Select Diagnosis" at bounding box center [373, 152] width 73 height 12
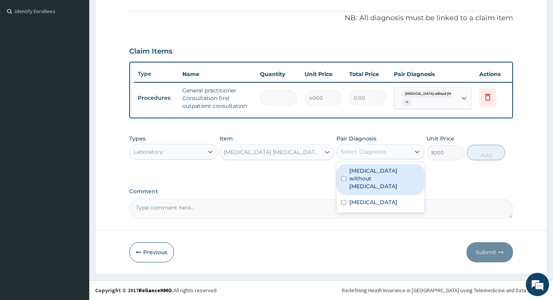
click at [384, 170] on label "[MEDICAL_DATA] without [MEDICAL_DATA]" at bounding box center [384, 178] width 71 height 23
checkbox input "true"
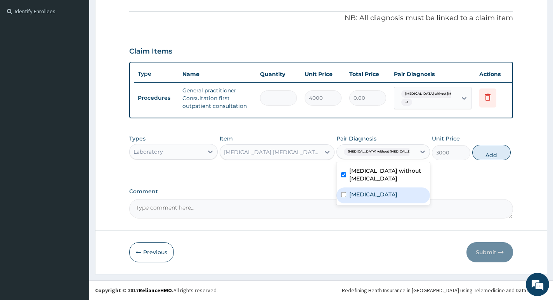
click at [370, 195] on label "[MEDICAL_DATA]" at bounding box center [373, 195] width 48 height 8
checkbox input "true"
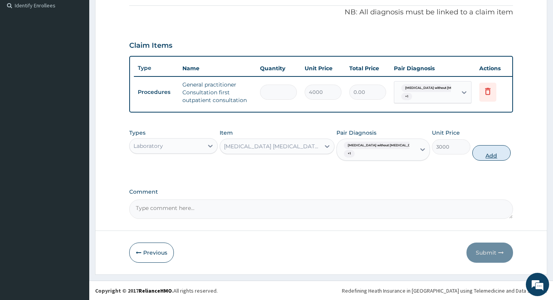
click at [482, 160] on button "Add" at bounding box center [491, 153] width 38 height 16
type input "0"
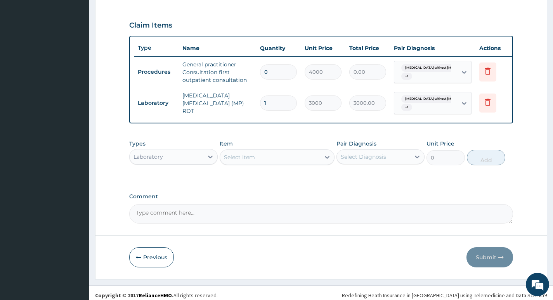
scroll to position [263, 0]
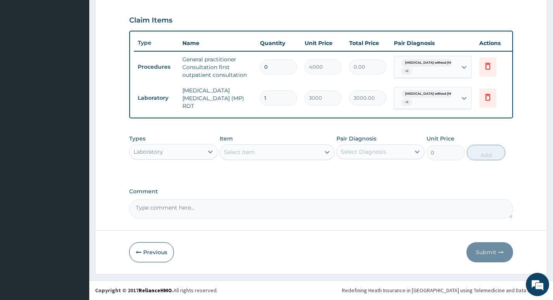
click at [309, 151] on div "Select Item" at bounding box center [270, 152] width 101 height 12
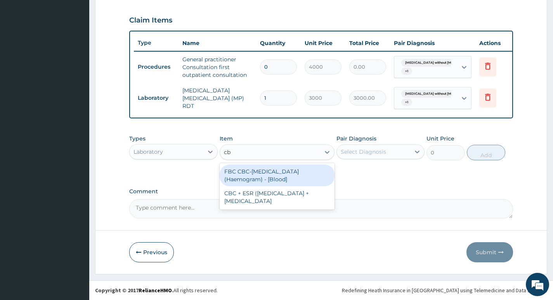
type input "cbc"
click at [269, 177] on div "FBC CBC-[MEDICAL_DATA] (Haemogram) - [Blood]" at bounding box center [277, 176] width 115 height 22
type input "4600"
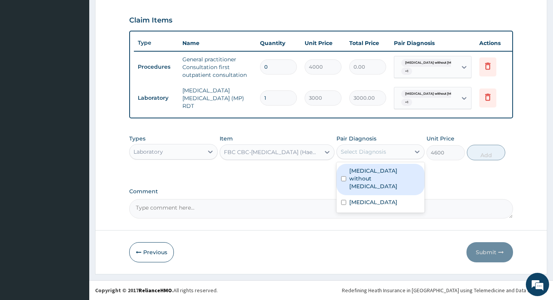
click at [401, 149] on div "Select Diagnosis" at bounding box center [373, 152] width 73 height 12
click at [389, 174] on label "[MEDICAL_DATA] without [MEDICAL_DATA]" at bounding box center [384, 178] width 71 height 23
checkbox input "true"
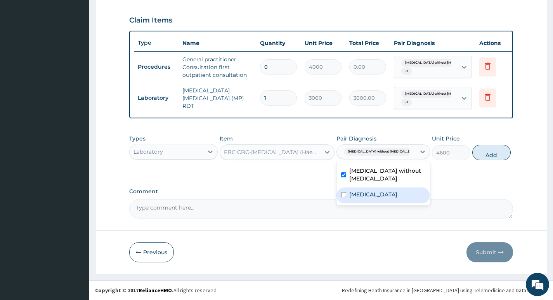
click at [376, 194] on label "[MEDICAL_DATA]" at bounding box center [373, 195] width 48 height 8
checkbox input "true"
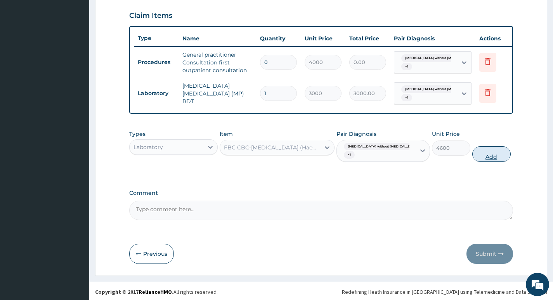
click at [486, 161] on button "Add" at bounding box center [491, 154] width 38 height 16
type input "0"
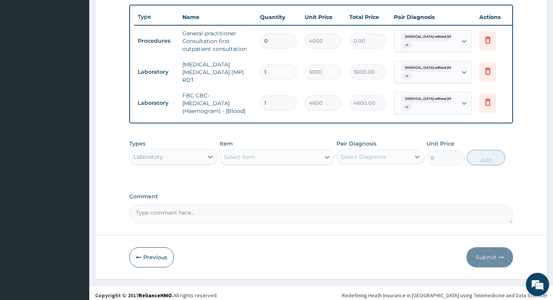
scroll to position [294, 0]
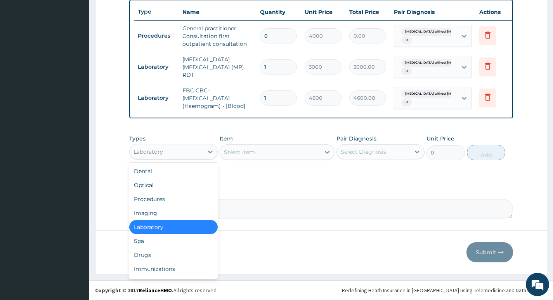
click at [199, 156] on div "Laboratory" at bounding box center [166, 152] width 73 height 12
click at [139, 254] on div "Drugs" at bounding box center [173, 255] width 88 height 14
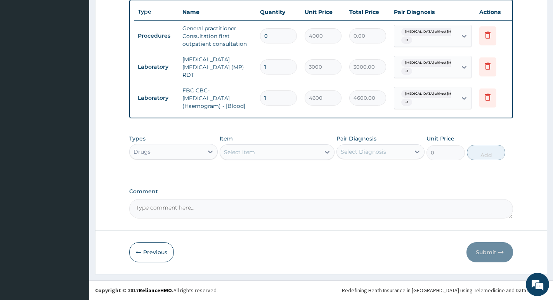
click at [306, 153] on div "Select Item" at bounding box center [270, 152] width 101 height 12
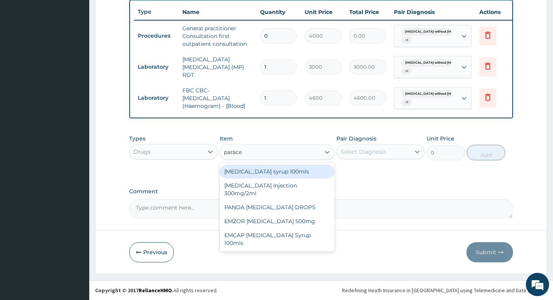
type input "paracet"
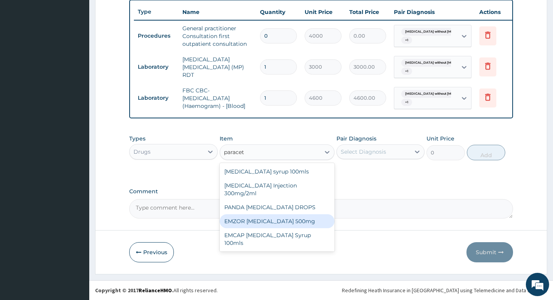
click at [251, 216] on div "EMZOR [MEDICAL_DATA] 500mg" at bounding box center [277, 221] width 115 height 14
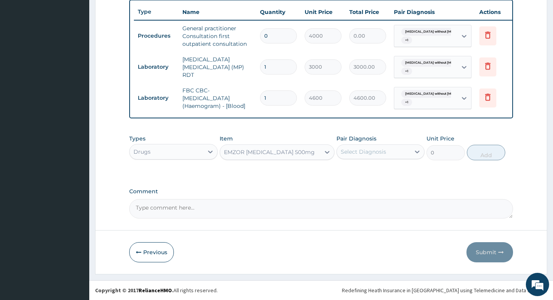
type input "30"
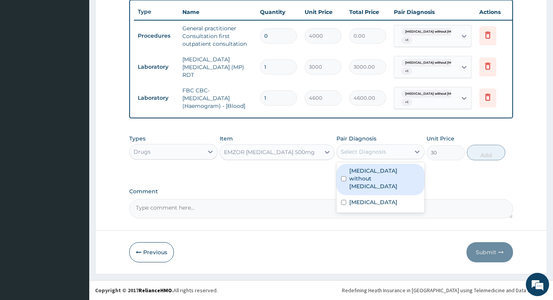
click at [405, 152] on div "Select Diagnosis" at bounding box center [373, 152] width 73 height 12
click at [390, 170] on label "[MEDICAL_DATA] without [MEDICAL_DATA]" at bounding box center [384, 178] width 71 height 23
checkbox input "true"
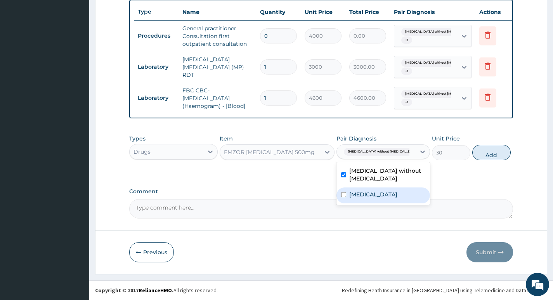
click at [379, 195] on label "[MEDICAL_DATA]" at bounding box center [373, 195] width 48 height 8
checkbox input "true"
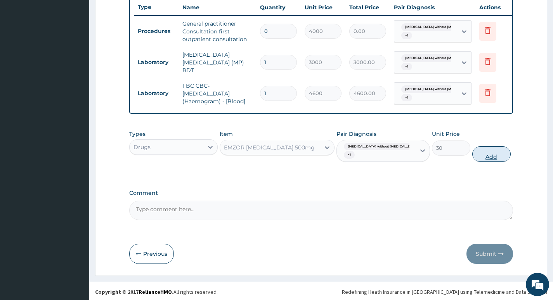
click at [481, 162] on button "Add" at bounding box center [491, 154] width 38 height 16
type input "0"
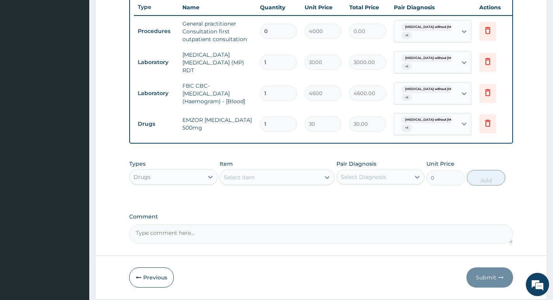
type input "18"
type input "540.00"
type input "18"
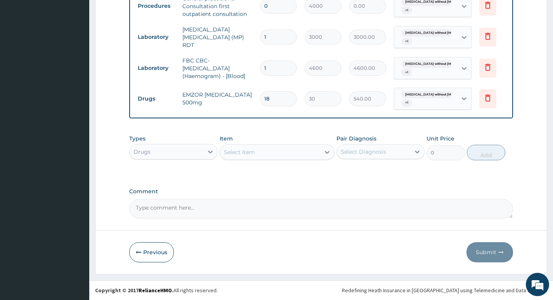
click at [302, 151] on div "Select Item" at bounding box center [270, 152] width 101 height 12
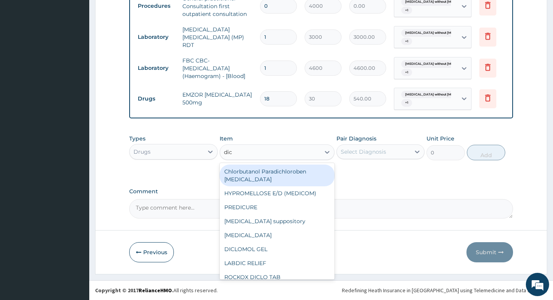
type input "dicl"
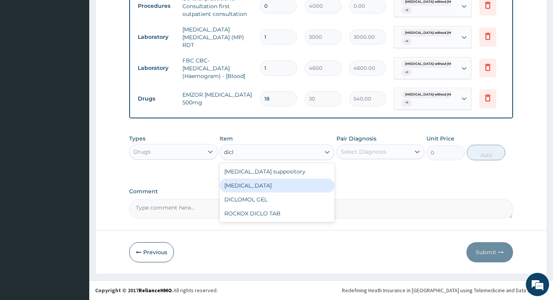
click at [250, 185] on div "[MEDICAL_DATA]" at bounding box center [277, 186] width 115 height 14
type input "632.5"
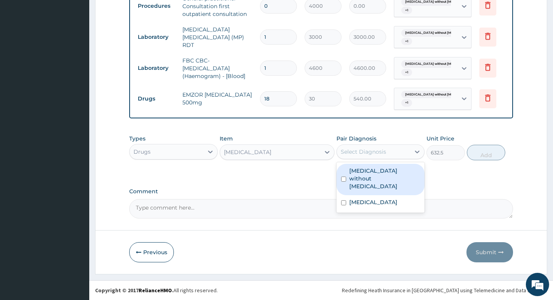
click at [408, 152] on div "Select Diagnosis" at bounding box center [373, 152] width 73 height 12
click at [397, 174] on label "[MEDICAL_DATA] without [MEDICAL_DATA]" at bounding box center [384, 178] width 71 height 23
checkbox input "true"
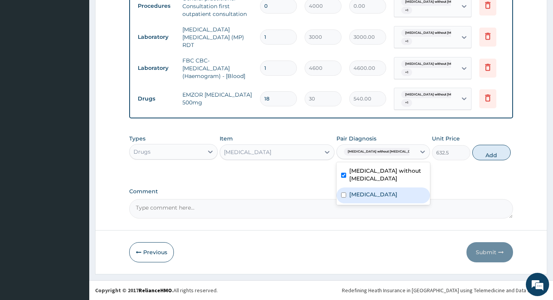
click at [384, 194] on label "[MEDICAL_DATA]" at bounding box center [373, 195] width 48 height 8
checkbox input "true"
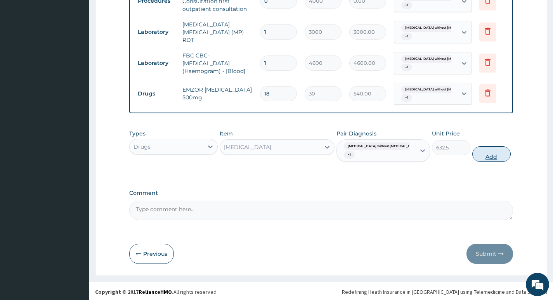
click at [491, 157] on button "Add" at bounding box center [491, 154] width 38 height 16
type input "0"
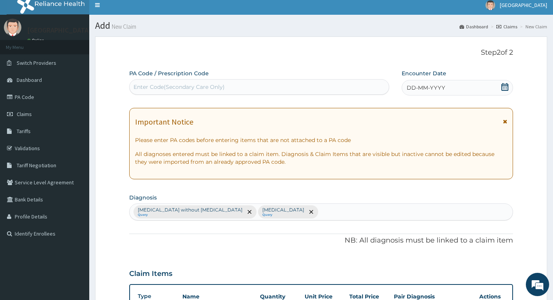
scroll to position [0, 0]
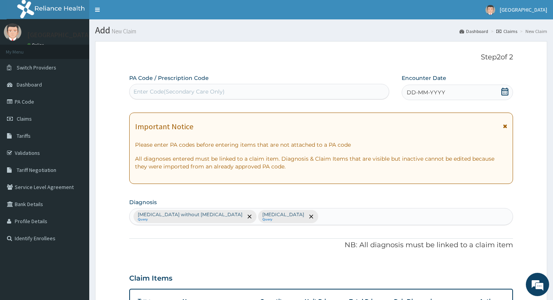
click at [462, 92] on div "DD-MM-YYYY" at bounding box center [457, 93] width 111 height 16
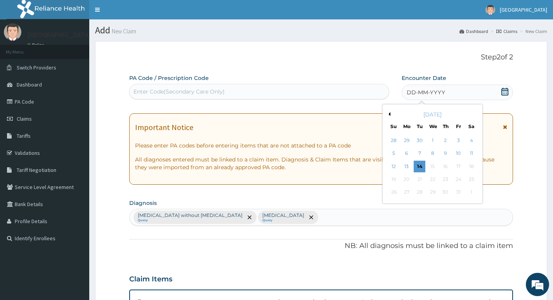
click at [388, 113] on button "Previous Month" at bounding box center [389, 114] width 4 height 4
click at [392, 167] on div "14" at bounding box center [394, 167] width 12 height 12
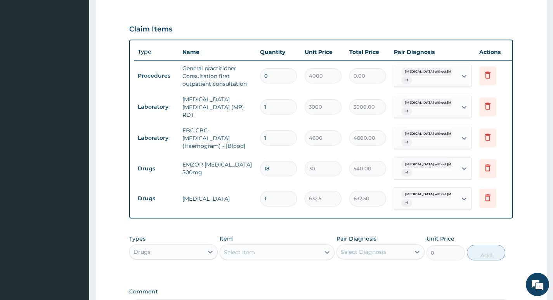
scroll to position [238, 0]
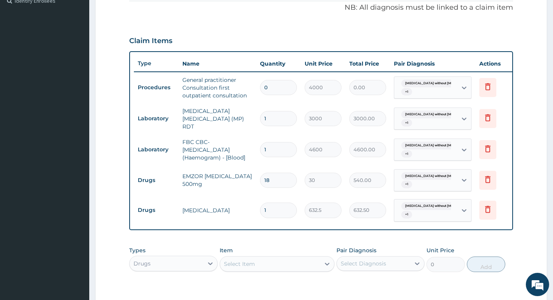
click at [285, 88] on input "0" at bounding box center [278, 87] width 37 height 15
type input "1"
type input "4000.00"
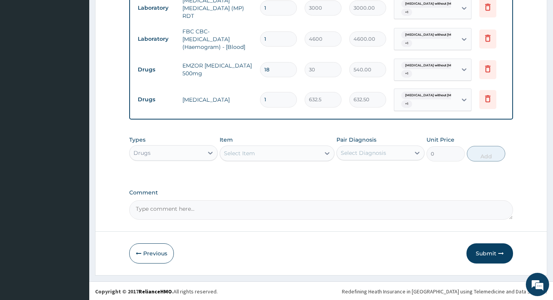
scroll to position [354, 0]
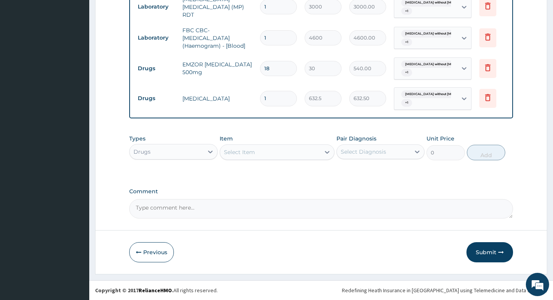
type input "1"
click at [483, 252] on button "Submit" at bounding box center [490, 252] width 47 height 20
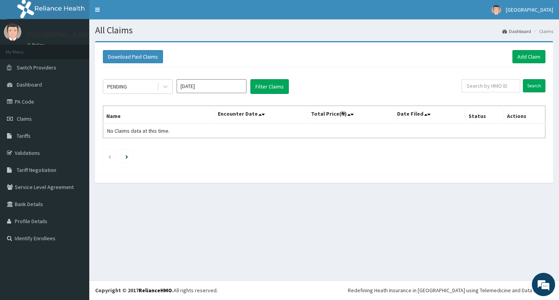
click at [227, 87] on input "[DATE]" at bounding box center [212, 86] width 70 height 14
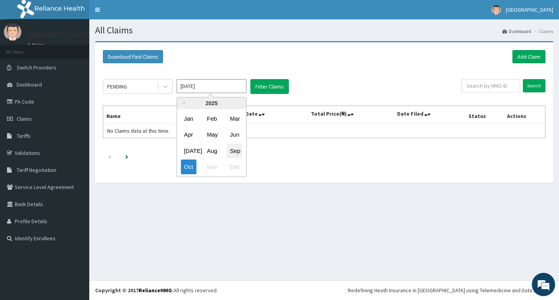
click at [236, 153] on div "Sep" at bounding box center [235, 151] width 16 height 14
type input "[DATE]"
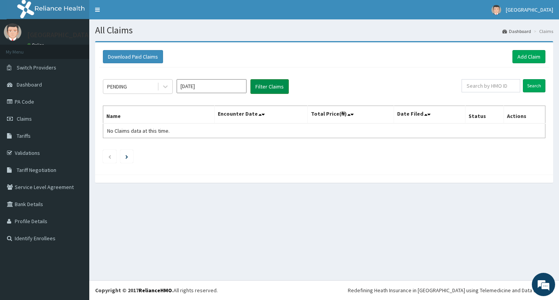
click at [269, 85] on button "Filter Claims" at bounding box center [269, 86] width 38 height 15
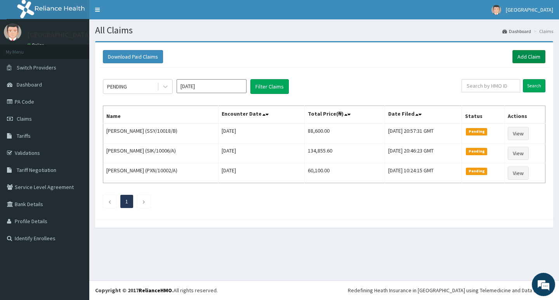
click at [523, 54] on link "Add Claim" at bounding box center [528, 56] width 33 height 13
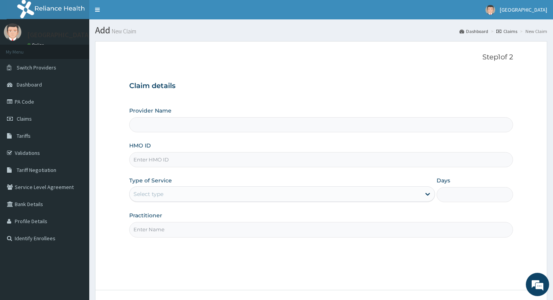
type input "Living Heart Specialist Hospital"
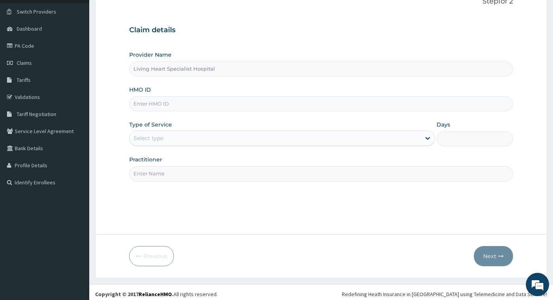
scroll to position [60, 0]
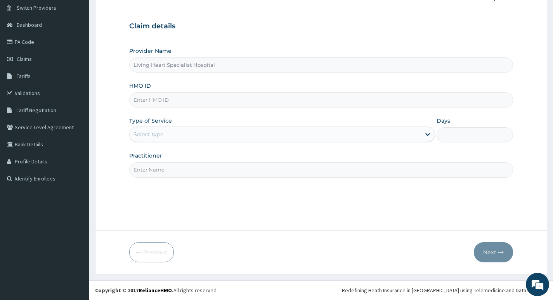
click at [211, 100] on input "HMO ID" at bounding box center [321, 99] width 384 height 15
paste input "HIC/10265/A"
type input "HIC/10265/A"
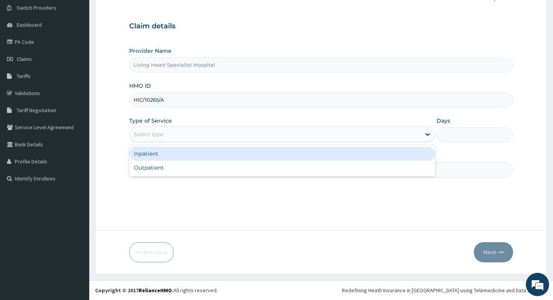
click at [377, 134] on div "Select type" at bounding box center [275, 134] width 291 height 12
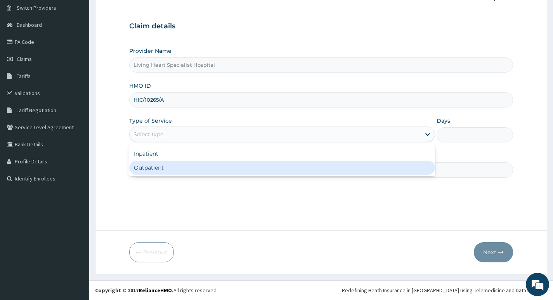
click at [363, 168] on div "Outpatient" at bounding box center [282, 168] width 306 height 14
type input "1"
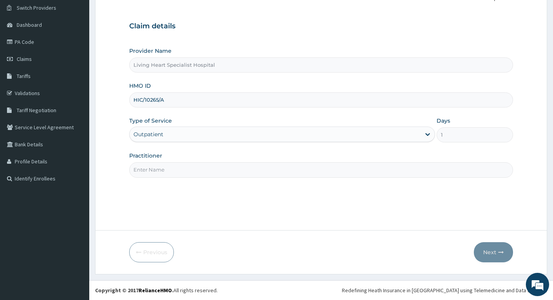
click at [362, 166] on input "Practitioner" at bounding box center [321, 169] width 384 height 15
type input "DR. FAVOUR EZEM"
click at [492, 253] on button "Next" at bounding box center [493, 252] width 39 height 20
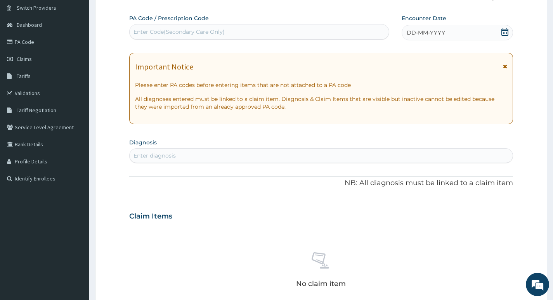
click at [183, 155] on div "Enter diagnosis" at bounding box center [321, 155] width 383 height 12
type input "[MEDICAL_DATA]"
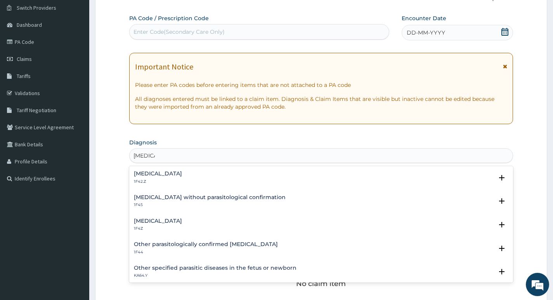
click at [173, 221] on h4 "[MEDICAL_DATA]" at bounding box center [158, 221] width 48 height 6
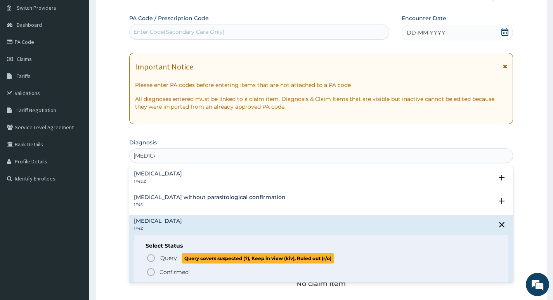
click at [151, 259] on icon "status option query" at bounding box center [150, 258] width 9 height 9
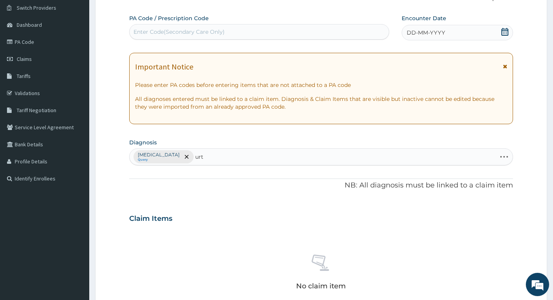
type input "urti"
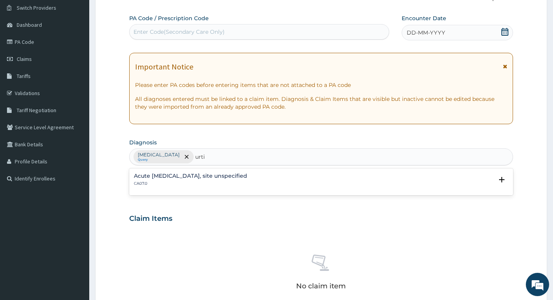
click at [206, 177] on h4 "Acute [MEDICAL_DATA], site unspecified" at bounding box center [190, 176] width 113 height 6
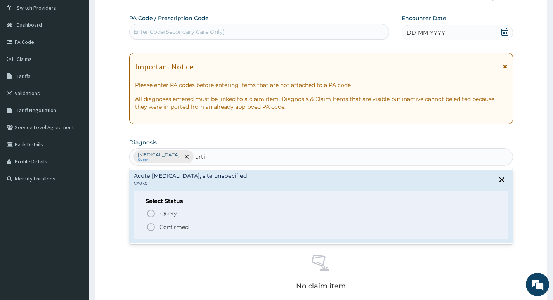
click at [152, 227] on icon "status option filled" at bounding box center [150, 226] width 9 height 9
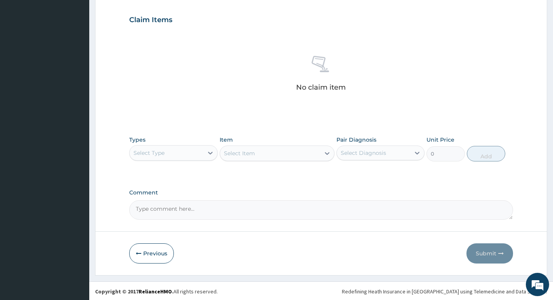
scroll to position [260, 0]
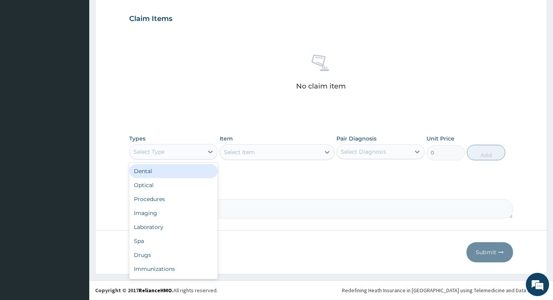
click at [200, 155] on div "Select Type" at bounding box center [166, 152] width 73 height 12
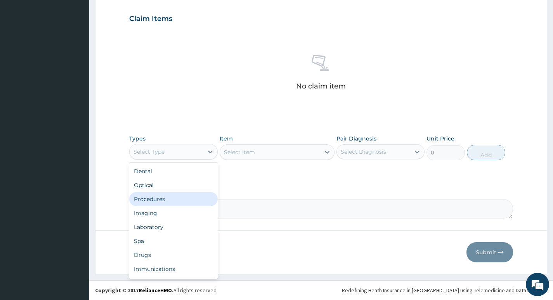
click at [172, 200] on div "Procedures" at bounding box center [173, 199] width 88 height 14
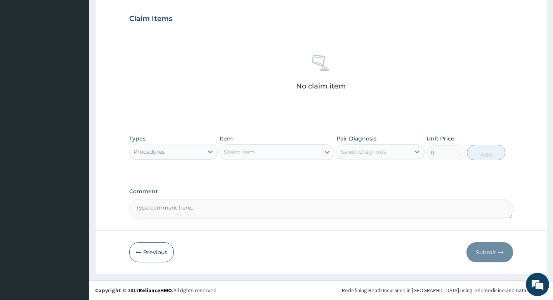
click at [313, 155] on div "Select Item" at bounding box center [270, 152] width 101 height 12
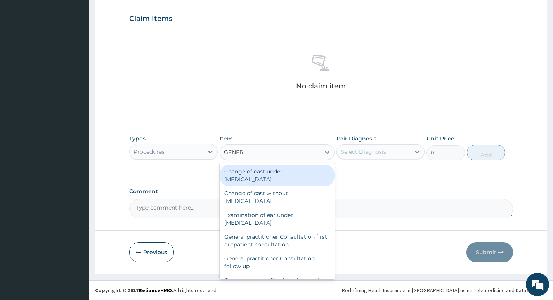
type input "GENERA"
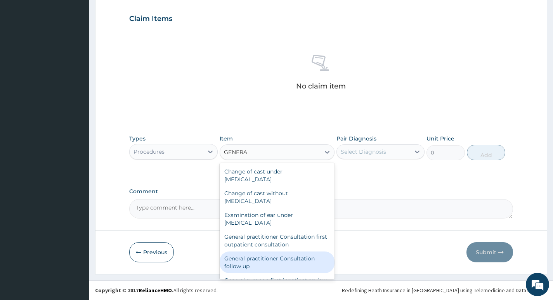
click at [256, 258] on div "General practitioner Consultation follow up" at bounding box center [277, 263] width 115 height 22
type input "3000"
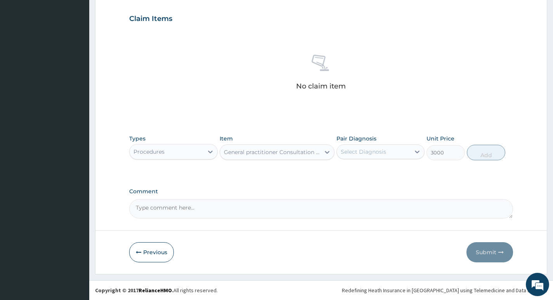
click at [395, 157] on div "Select Diagnosis" at bounding box center [373, 152] width 73 height 12
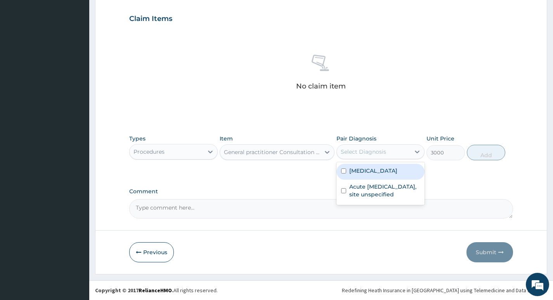
click at [387, 170] on label "[MEDICAL_DATA]" at bounding box center [373, 171] width 48 height 8
checkbox input "true"
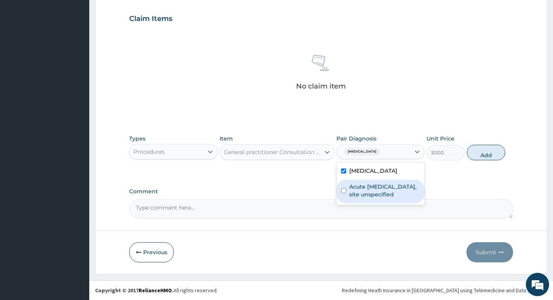
click at [382, 191] on label "Acute [MEDICAL_DATA], site unspecified" at bounding box center [384, 191] width 71 height 16
checkbox input "true"
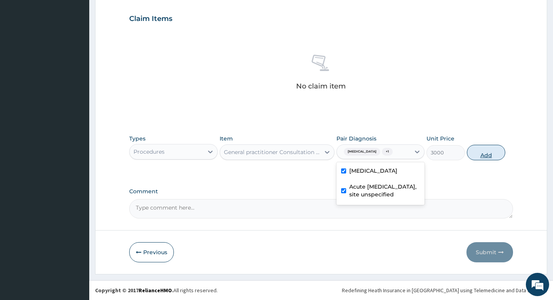
click at [477, 153] on button "Add" at bounding box center [486, 153] width 38 height 16
type input "0"
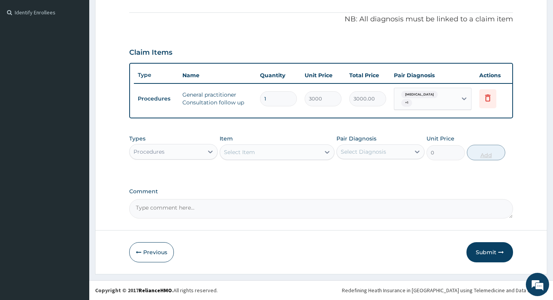
scroll to position [232, 0]
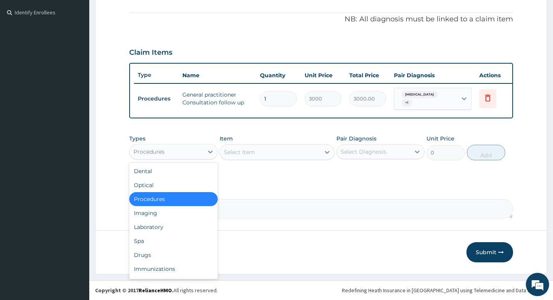
click at [198, 155] on div "Procedures" at bounding box center [166, 152] width 73 height 12
click at [151, 254] on div "Drugs" at bounding box center [173, 255] width 88 height 14
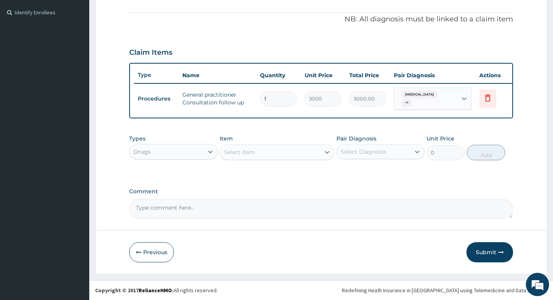
click at [293, 153] on div "Select Item" at bounding box center [270, 152] width 101 height 12
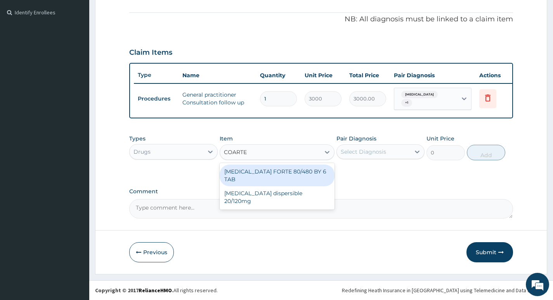
type input "COARTEM"
click at [266, 169] on div "COARTEM FORTE 80/480 BY 6 TAB" at bounding box center [277, 176] width 115 height 22
type input "600"
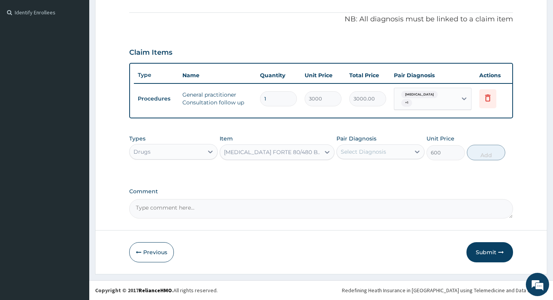
click at [394, 155] on div "Select Diagnosis" at bounding box center [373, 152] width 73 height 12
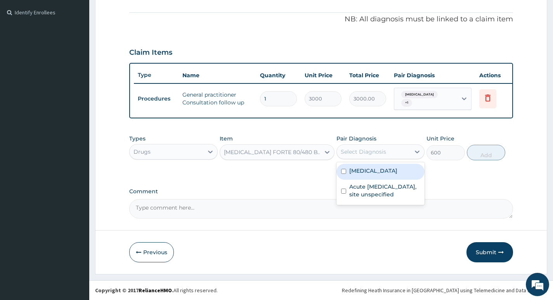
click at [386, 171] on label "Malaria, unspecified" at bounding box center [373, 171] width 48 height 8
checkbox input "true"
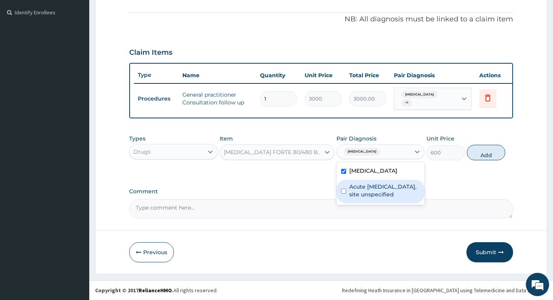
click at [376, 190] on label "Acute upper respiratory infection, site unspecified" at bounding box center [384, 191] width 71 height 16
checkbox input "true"
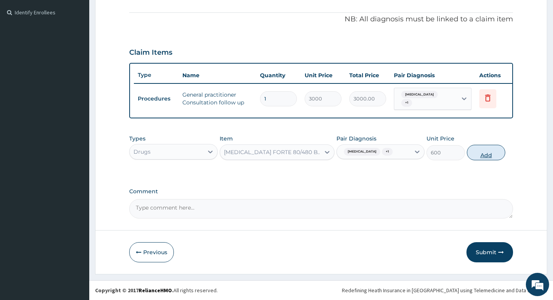
click at [483, 154] on button "Add" at bounding box center [486, 153] width 38 height 16
type input "0"
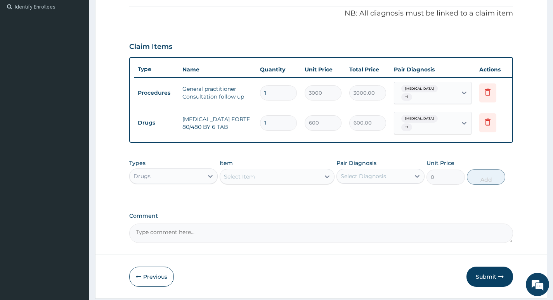
type input "0.00"
type input "6"
type input "3600.00"
type input "6"
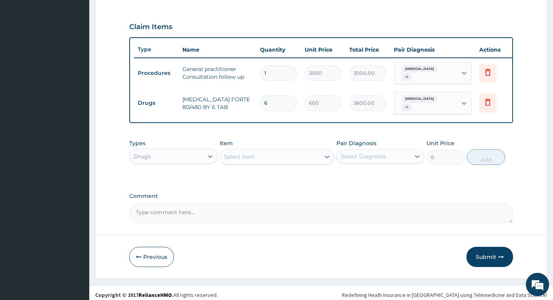
scroll to position [262, 0]
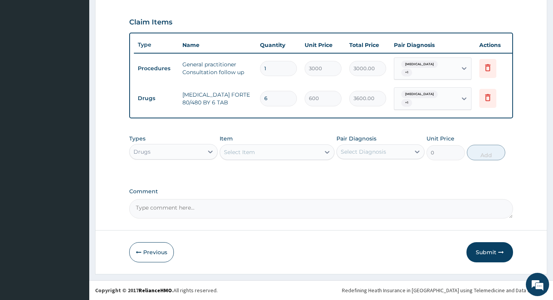
click at [300, 155] on div "Select Item" at bounding box center [270, 152] width 101 height 12
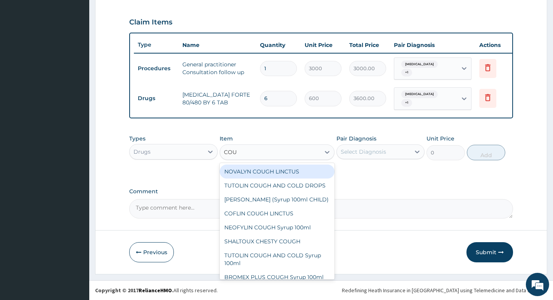
type input "COUG"
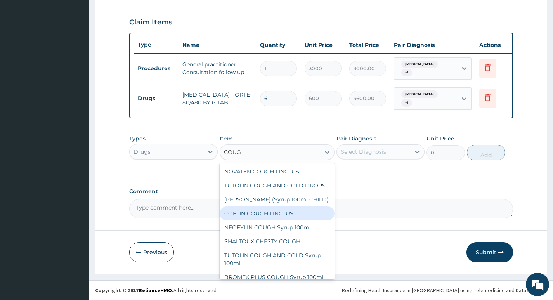
click at [238, 221] on div "COFLIN COUGH LINCTUS" at bounding box center [277, 214] width 115 height 14
type input "1800"
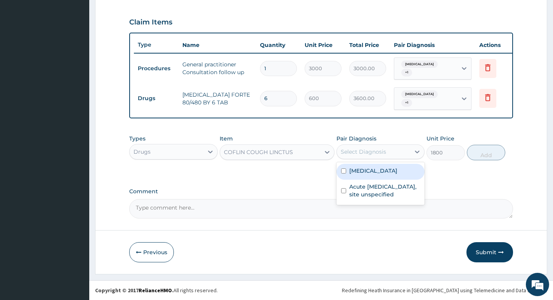
click at [391, 153] on div "Select Diagnosis" at bounding box center [373, 152] width 73 height 12
click at [385, 170] on label "Malaria, unspecified" at bounding box center [373, 171] width 48 height 8
checkbox input "true"
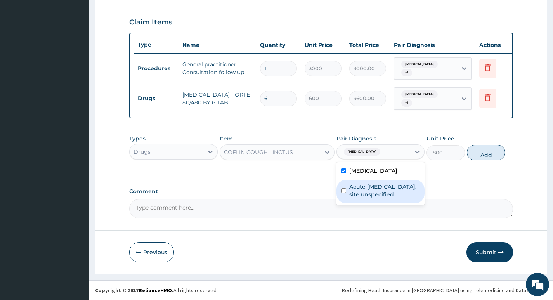
click at [381, 190] on label "Acute upper respiratory infection, site unspecified" at bounding box center [384, 191] width 71 height 16
checkbox input "true"
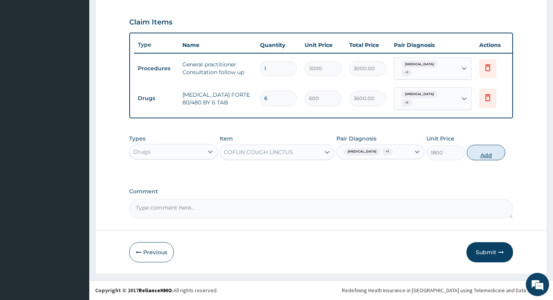
click at [483, 152] on button "Add" at bounding box center [486, 153] width 38 height 16
type input "0"
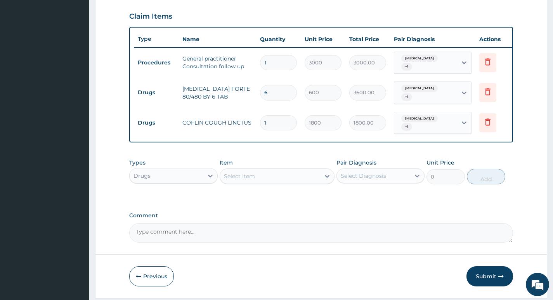
scroll to position [292, 0]
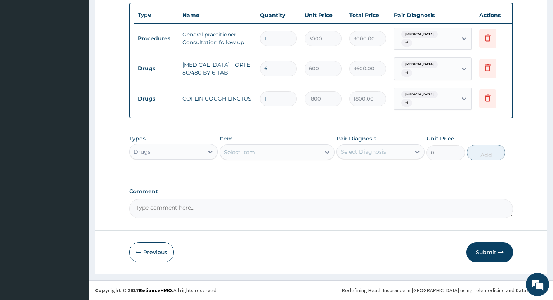
click at [486, 252] on button "Submit" at bounding box center [490, 252] width 47 height 20
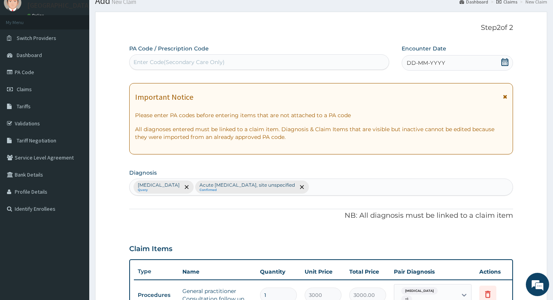
scroll to position [20, 0]
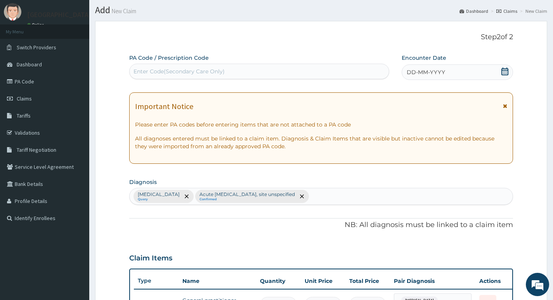
click at [481, 71] on div "DD-MM-YYYY" at bounding box center [457, 72] width 111 height 16
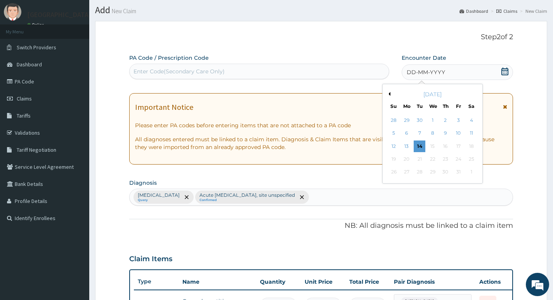
click at [389, 94] on button "Previous Month" at bounding box center [389, 94] width 4 height 4
click at [408, 147] on div "15" at bounding box center [407, 147] width 12 height 12
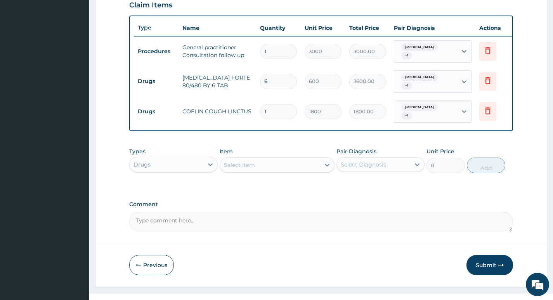
scroll to position [292, 0]
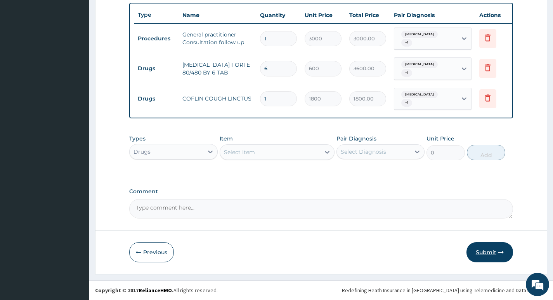
click at [488, 253] on button "Submit" at bounding box center [490, 252] width 47 height 20
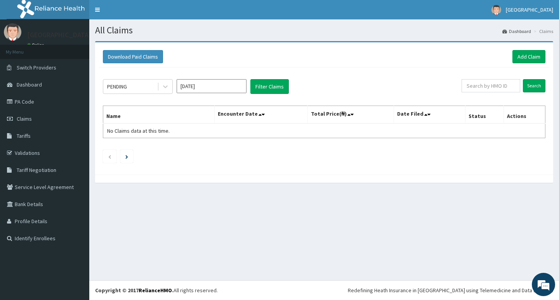
click at [226, 86] on input "Oct 2025" at bounding box center [212, 86] width 70 height 14
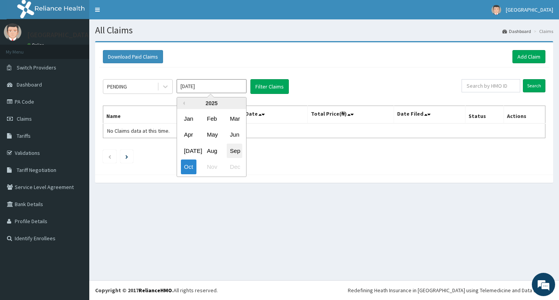
click at [235, 150] on div "Sep" at bounding box center [235, 151] width 16 height 14
type input "Sep 2025"
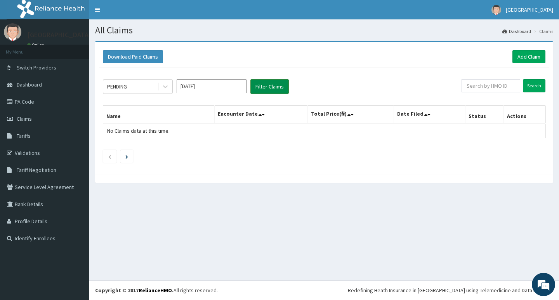
click at [273, 87] on button "Filter Claims" at bounding box center [269, 86] width 38 height 15
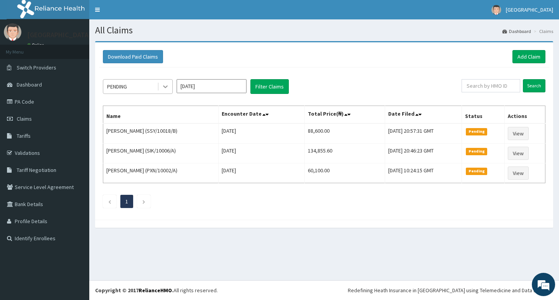
click at [162, 87] on icon at bounding box center [165, 87] width 8 height 8
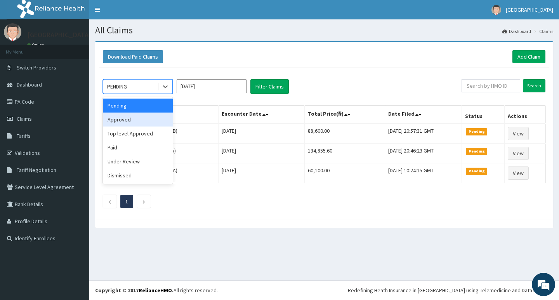
click at [144, 122] on div "Approved" at bounding box center [138, 120] width 70 height 14
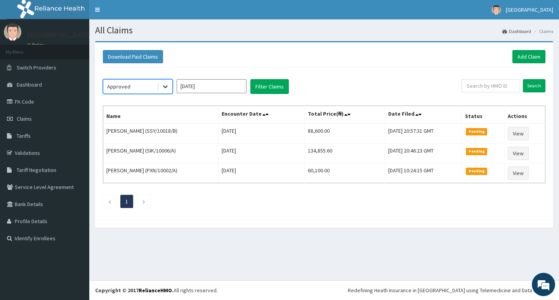
click at [159, 88] on div at bounding box center [165, 87] width 14 height 14
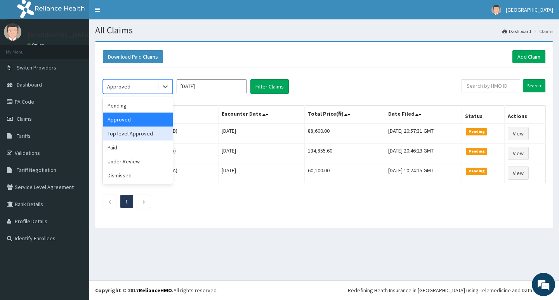
click at [144, 132] on div "Top level Approved" at bounding box center [138, 134] width 70 height 14
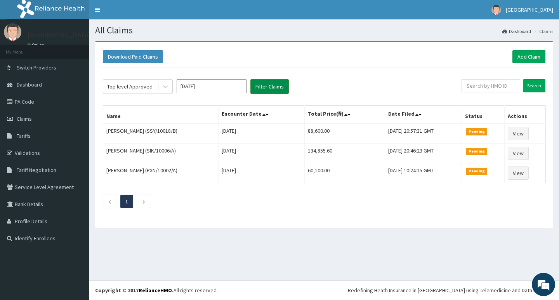
click at [262, 87] on button "Filter Claims" at bounding box center [269, 86] width 38 height 15
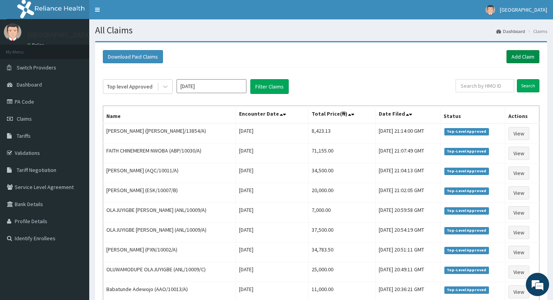
click at [515, 57] on link "Add Claim" at bounding box center [523, 56] width 33 height 13
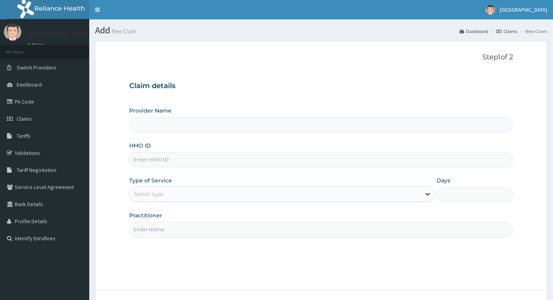
click at [184, 158] on input "HMO ID" at bounding box center [321, 159] width 384 height 15
click at [223, 82] on h3 "Claim details" at bounding box center [321, 86] width 384 height 9
click at [194, 160] on input "HMO ID" at bounding box center [321, 159] width 384 height 15
paste input "DHQ/10255/A"
type input "D"
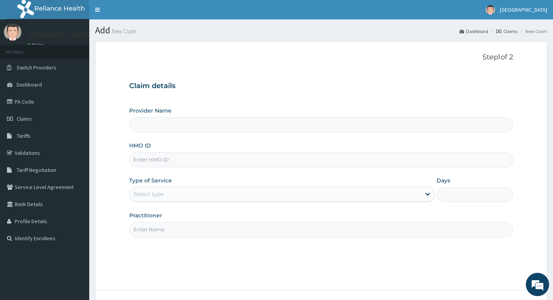
click at [213, 92] on div "Claim details Provider Name HMO ID Type of Service Select type Days Practitioner" at bounding box center [321, 155] width 384 height 163
click at [168, 160] on input "HMO ID" at bounding box center [321, 159] width 384 height 15
paste input "DHQ/10255/A"
click at [235, 84] on h3 "Claim details" at bounding box center [321, 86] width 384 height 9
click at [181, 160] on input "DHQ/10255/A" at bounding box center [321, 159] width 384 height 15
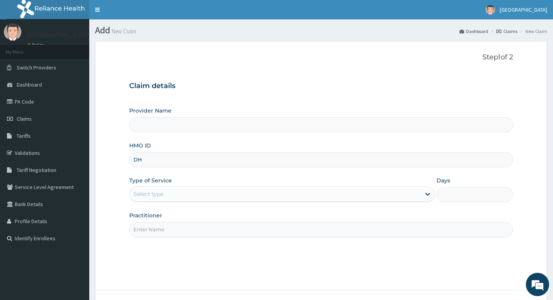
type input "D"
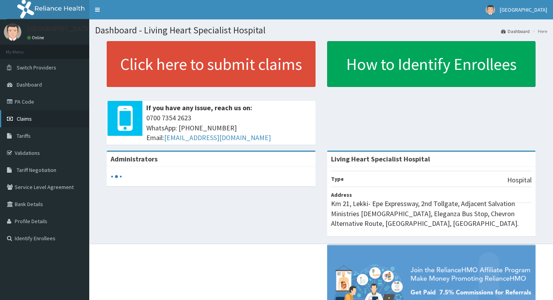
click at [28, 119] on span "Claims" at bounding box center [24, 118] width 15 height 7
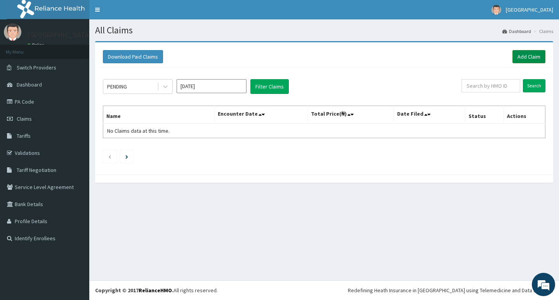
click at [526, 58] on link "Add Claim" at bounding box center [528, 56] width 33 height 13
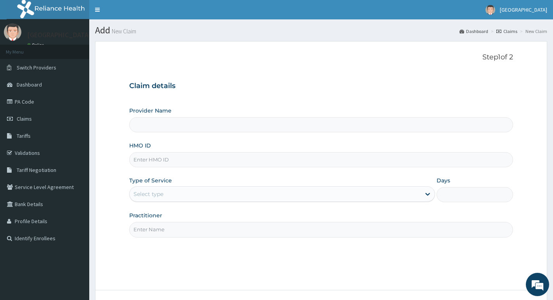
type input "Living Heart Specialist Hospital"
click at [179, 160] on input "HMO ID" at bounding box center [321, 159] width 384 height 15
paste input "DHQ/10255/A"
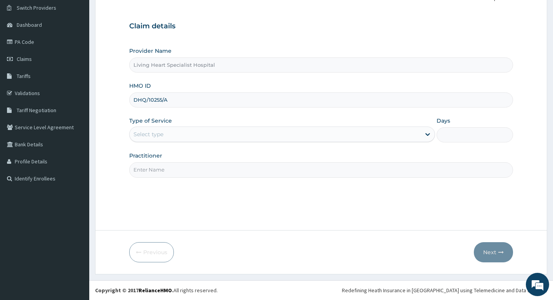
type input "DHQ/10255/A"
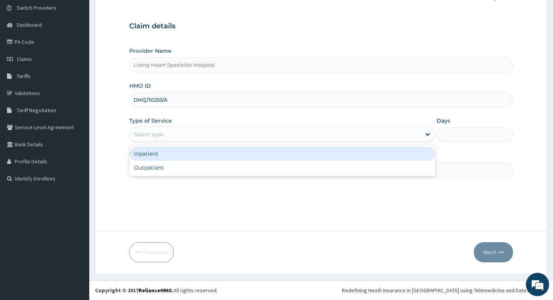
click at [409, 134] on div "Select type" at bounding box center [275, 134] width 291 height 12
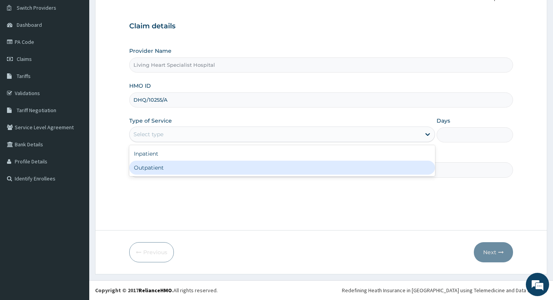
click at [385, 167] on div "Outpatient" at bounding box center [282, 168] width 306 height 14
type input "1"
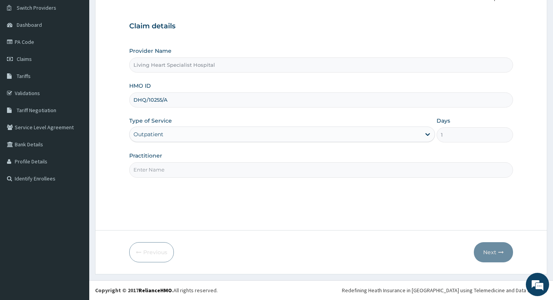
click at [277, 170] on input "Practitioner" at bounding box center [321, 169] width 384 height 15
type input "DR. FAVOUR EZEM"
click at [490, 251] on button "Next" at bounding box center [493, 252] width 39 height 20
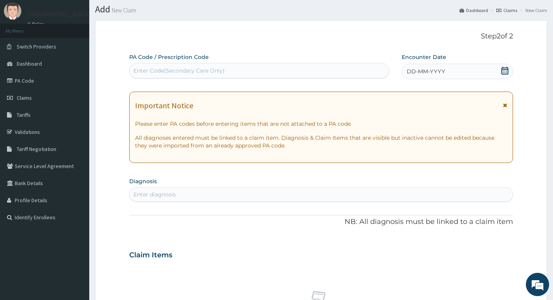
scroll to position [60, 0]
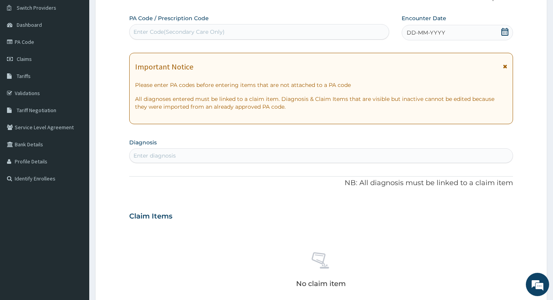
click at [255, 154] on div "Enter diagnosis" at bounding box center [321, 155] width 383 height 12
type input "URTI"
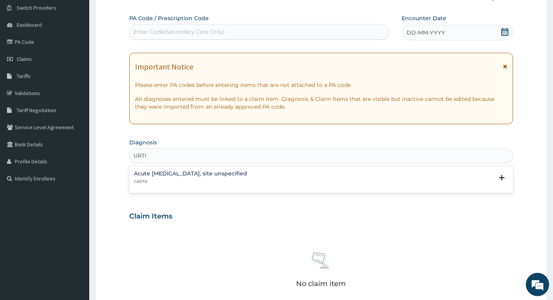
click at [201, 174] on h4 "Acute upper respiratory infection, site unspecified" at bounding box center [190, 174] width 113 height 6
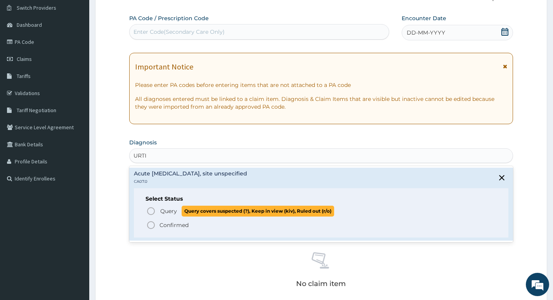
click at [151, 212] on icon "status option query" at bounding box center [150, 211] width 9 height 9
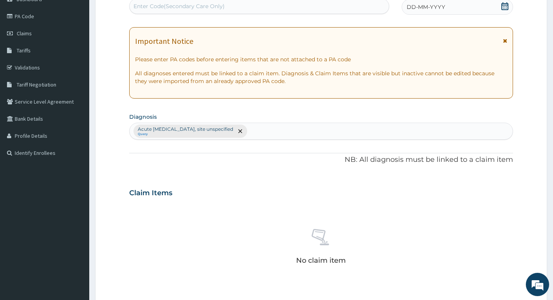
scroll to position [99, 0]
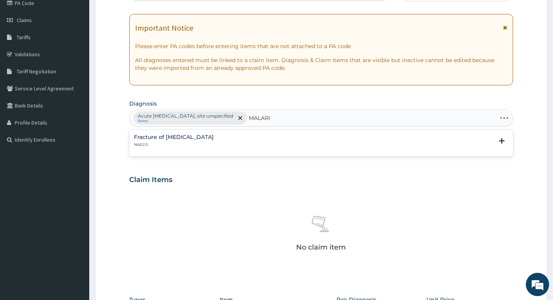
type input "MALARIA"
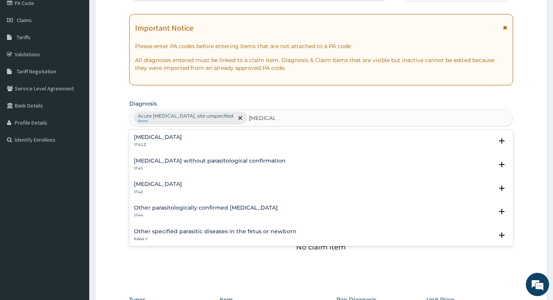
click at [182, 184] on h4 "Malaria, unspecified" at bounding box center [158, 184] width 48 height 6
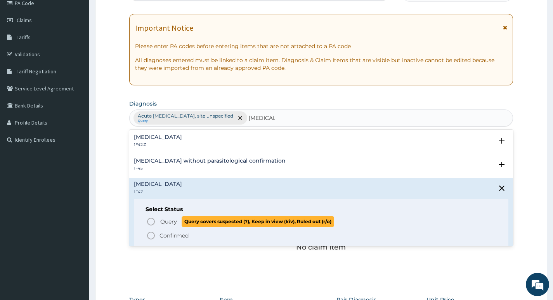
click at [152, 221] on icon "status option query" at bounding box center [150, 221] width 9 height 9
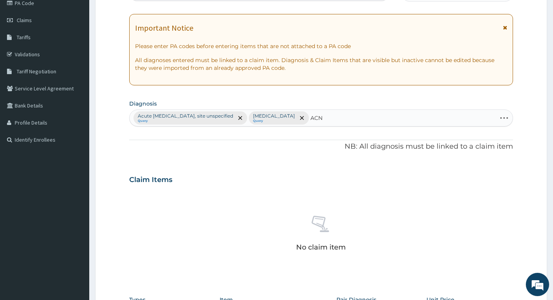
type input "ACNE"
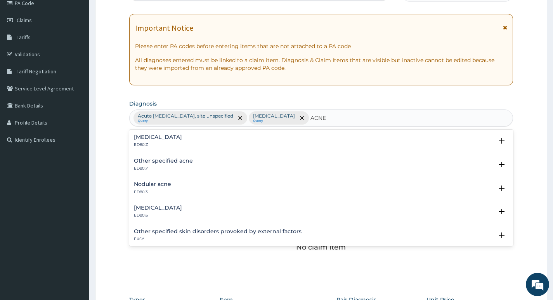
click at [169, 163] on h4 "Other specified acne" at bounding box center [163, 161] width 59 height 6
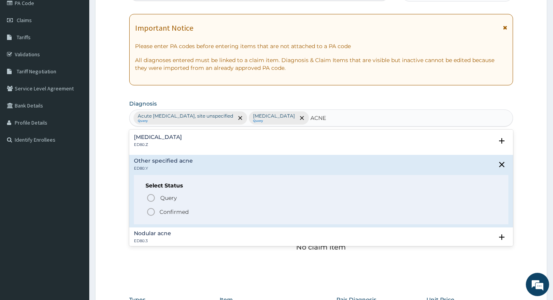
click at [149, 211] on icon "status option filled" at bounding box center [150, 211] width 9 height 9
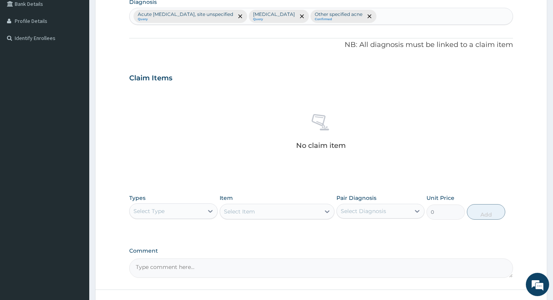
scroll to position [260, 0]
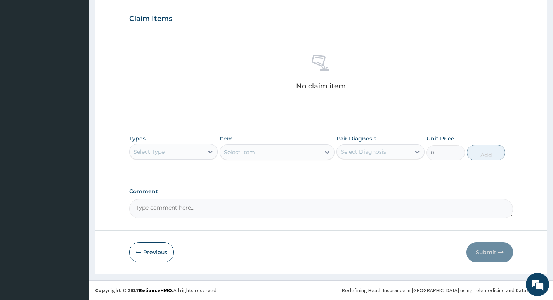
click at [201, 155] on div "Select Type" at bounding box center [166, 152] width 73 height 12
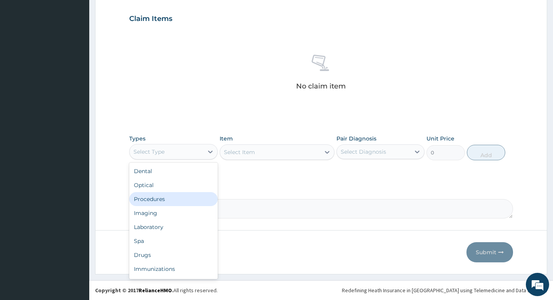
click at [155, 199] on div "Procedures" at bounding box center [173, 199] width 88 height 14
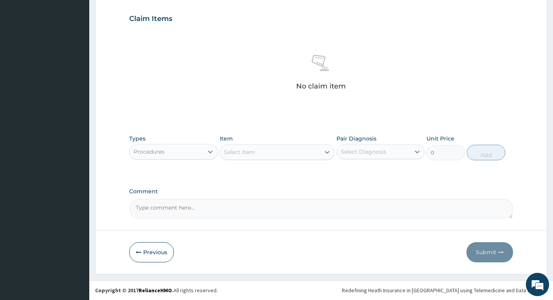
click at [307, 153] on div "Select Item" at bounding box center [270, 152] width 101 height 12
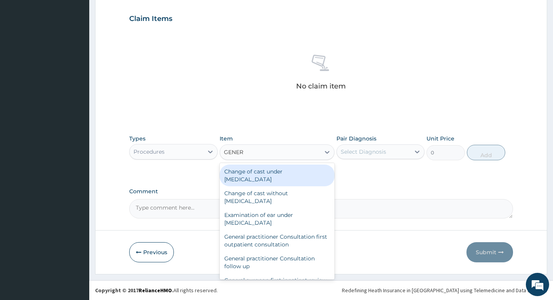
type input "GENERA"
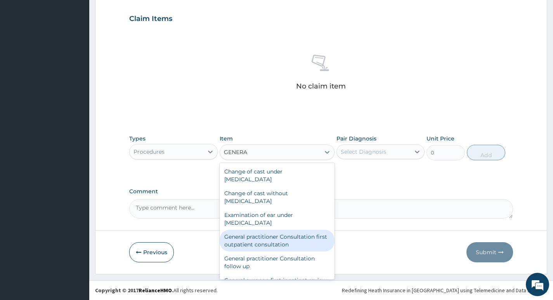
click at [250, 239] on div "General practitioner Consultation first outpatient consultation" at bounding box center [277, 241] width 115 height 22
type input "4000"
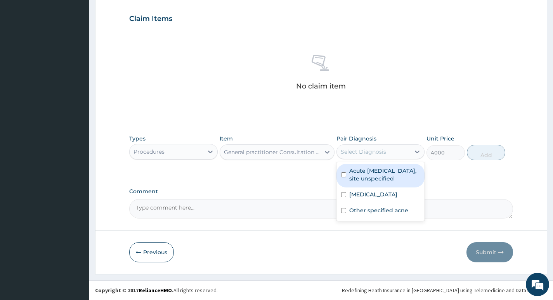
click at [408, 155] on div "Select Diagnosis" at bounding box center [373, 152] width 73 height 12
click at [396, 172] on label "Acute upper respiratory infection, site unspecified" at bounding box center [384, 175] width 71 height 16
checkbox input "true"
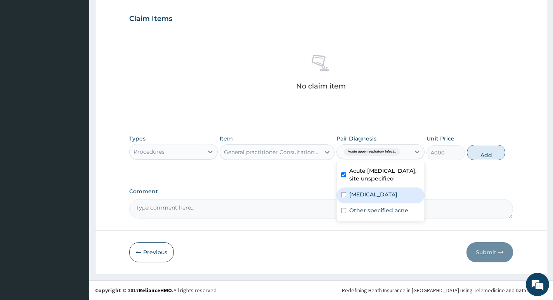
click at [380, 193] on label "Malaria, unspecified" at bounding box center [373, 195] width 48 height 8
checkbox input "true"
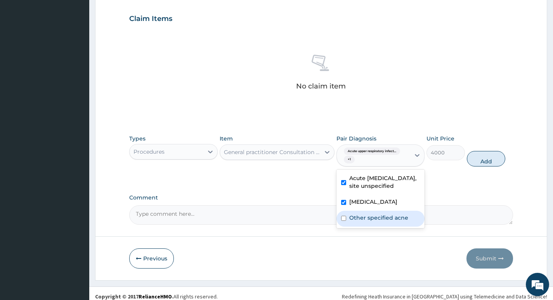
click at [370, 216] on label "Other specified acne" at bounding box center [378, 218] width 59 height 8
checkbox input "true"
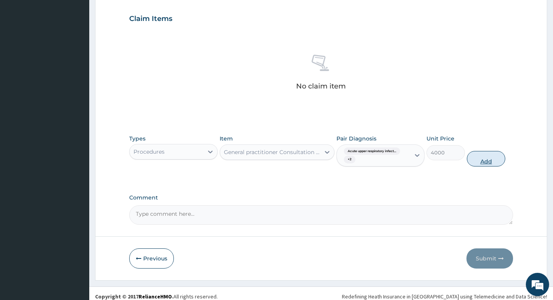
click at [480, 160] on button "Add" at bounding box center [486, 159] width 38 height 16
type input "0"
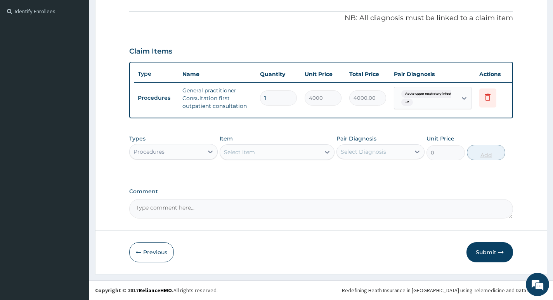
scroll to position [233, 0]
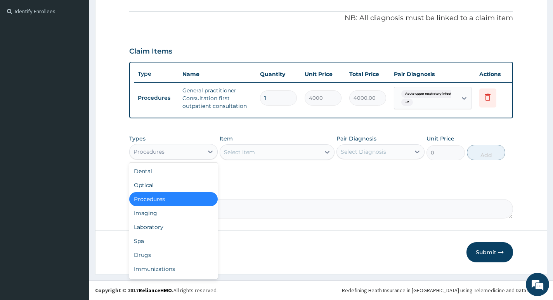
click at [202, 151] on div "Procedures" at bounding box center [166, 152] width 73 height 12
click at [149, 225] on div "Laboratory" at bounding box center [173, 227] width 88 height 14
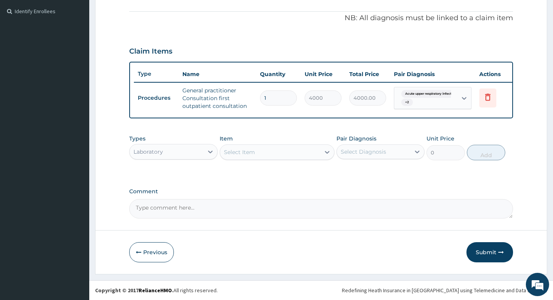
click at [316, 155] on div "Select Item" at bounding box center [270, 152] width 101 height 12
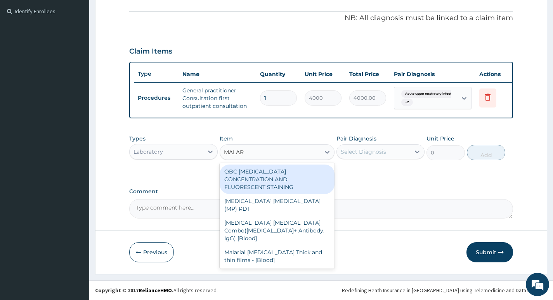
type input "MALARI"
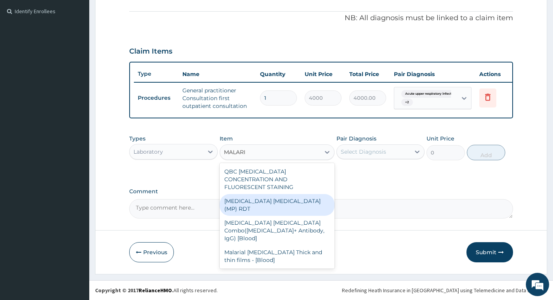
click at [271, 195] on div "MALARIA PARASITE (MP) RDT" at bounding box center [277, 205] width 115 height 22
type input "3000"
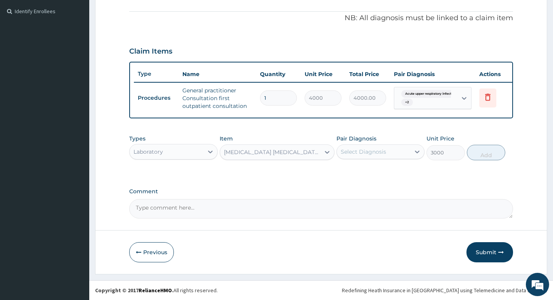
click at [402, 151] on div "Select Diagnosis" at bounding box center [373, 152] width 73 height 12
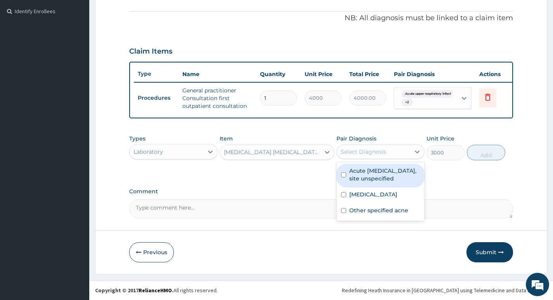
click at [394, 170] on label "Acute upper respiratory infection, site unspecified" at bounding box center [384, 175] width 71 height 16
checkbox input "true"
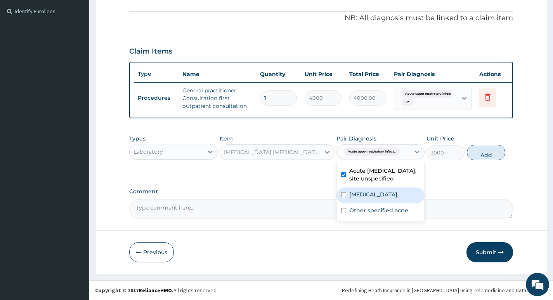
click at [383, 193] on label "Malaria, unspecified" at bounding box center [373, 195] width 48 height 8
checkbox input "true"
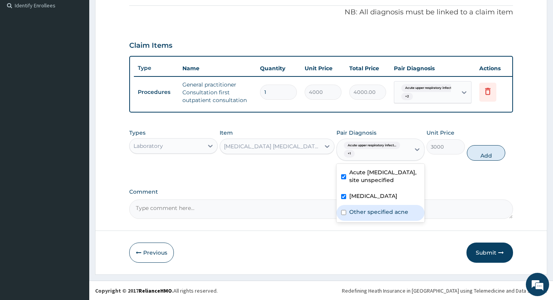
click at [375, 216] on label "Other specified acne" at bounding box center [378, 212] width 59 height 8
checkbox input "true"
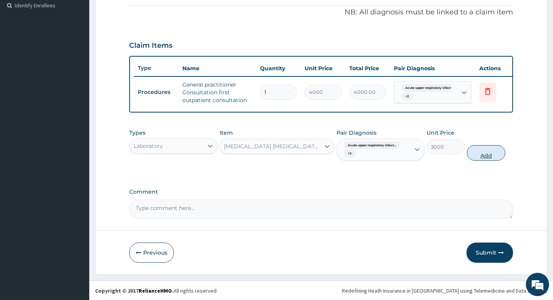
click at [488, 157] on button "Add" at bounding box center [486, 153] width 38 height 16
type input "0"
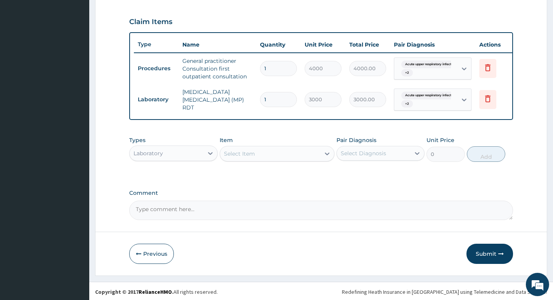
scroll to position [263, 0]
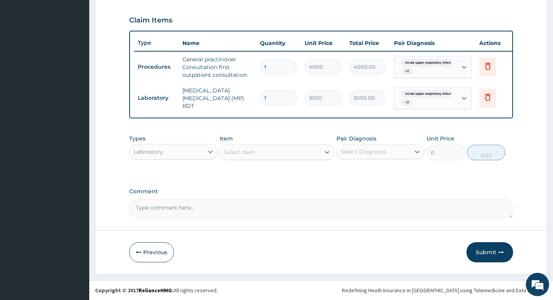
click at [298, 153] on div "Select Item" at bounding box center [270, 152] width 101 height 12
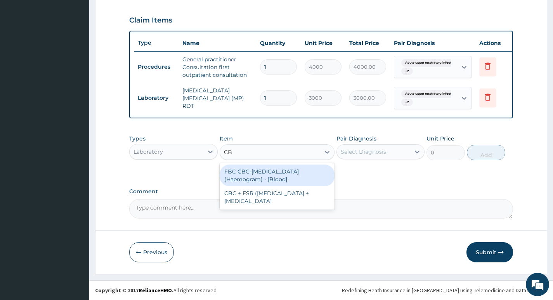
type input "CBC"
click at [264, 173] on div "FBC CBC-Complete Blood Count (Haemogram) - [Blood]" at bounding box center [277, 176] width 115 height 22
type input "4600"
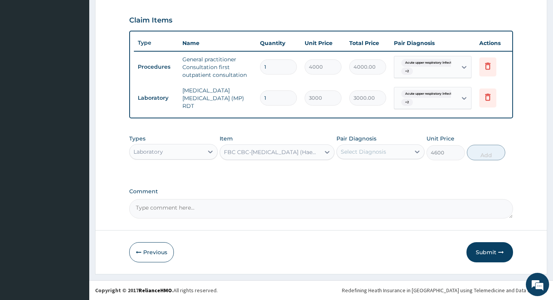
click at [400, 151] on div "Select Diagnosis" at bounding box center [373, 152] width 73 height 12
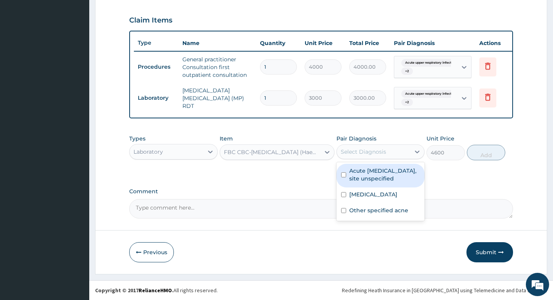
click at [400, 173] on label "Acute upper respiratory infection, site unspecified" at bounding box center [384, 175] width 71 height 16
checkbox input "true"
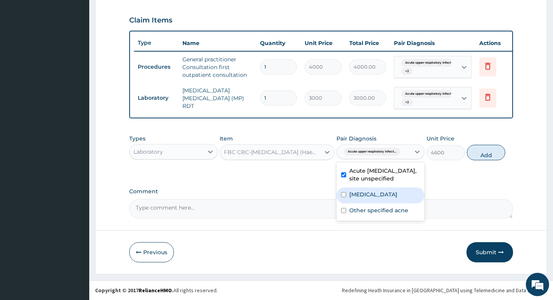
click at [392, 196] on label "Malaria, unspecified" at bounding box center [373, 195] width 48 height 8
checkbox input "true"
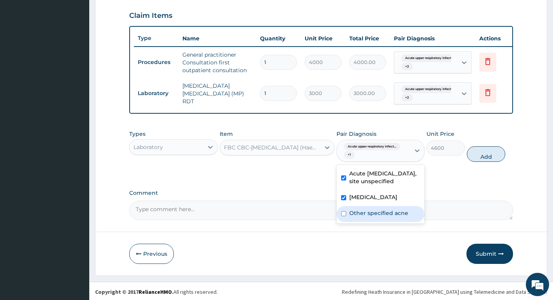
click at [383, 217] on label "Other specified acne" at bounding box center [378, 213] width 59 height 8
checkbox input "true"
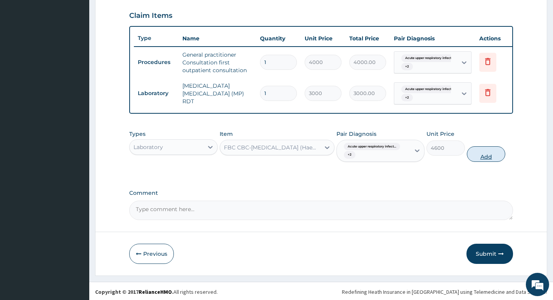
click at [492, 158] on button "Add" at bounding box center [486, 154] width 38 height 16
type input "0"
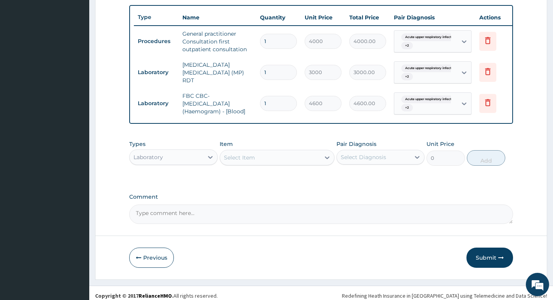
scroll to position [294, 0]
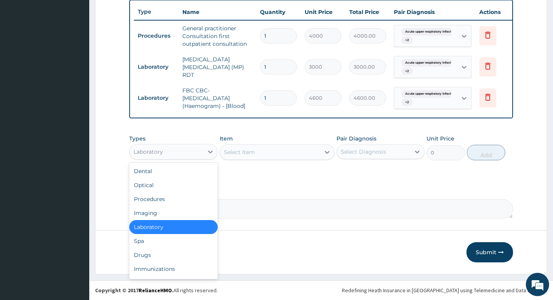
click at [196, 151] on div "Laboratory" at bounding box center [166, 152] width 73 height 12
click at [152, 250] on div "Drugs" at bounding box center [173, 255] width 88 height 14
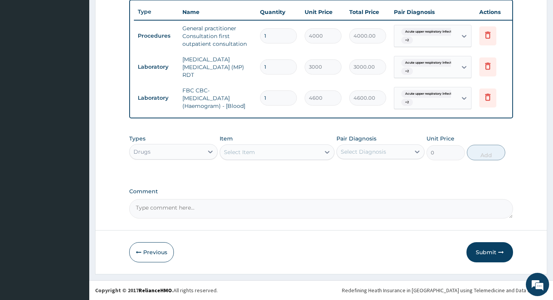
click at [309, 153] on div "Select Item" at bounding box center [270, 152] width 101 height 12
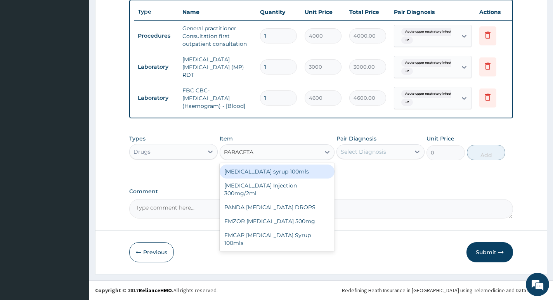
type input "PARACETAM"
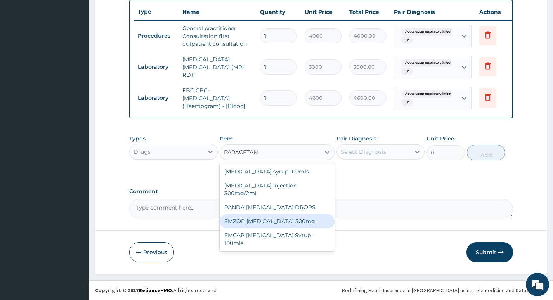
click at [256, 214] on div "EMZOR PARACETAMOL 500mg" at bounding box center [277, 221] width 115 height 14
type input "30"
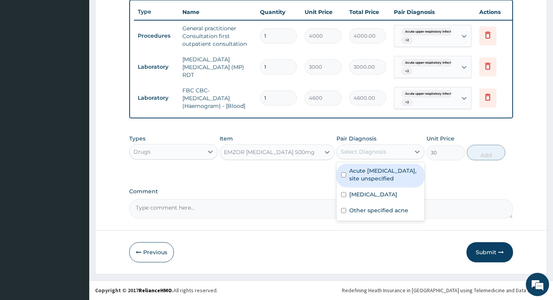
click at [396, 153] on div "Select Diagnosis" at bounding box center [373, 152] width 73 height 12
click at [389, 171] on label "Acute upper respiratory infection, site unspecified" at bounding box center [384, 175] width 71 height 16
checkbox input "true"
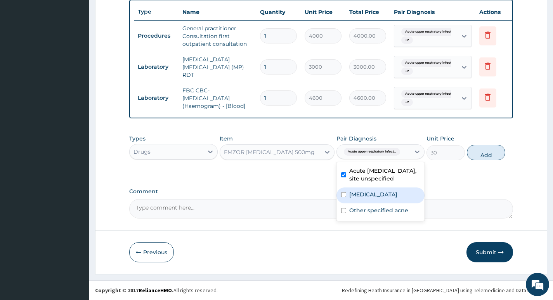
click at [377, 193] on label "Malaria, unspecified" at bounding box center [373, 195] width 48 height 8
checkbox input "true"
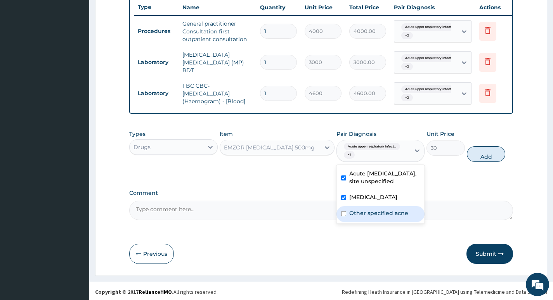
click at [368, 217] on label "Other specified acne" at bounding box center [378, 213] width 59 height 8
checkbox input "true"
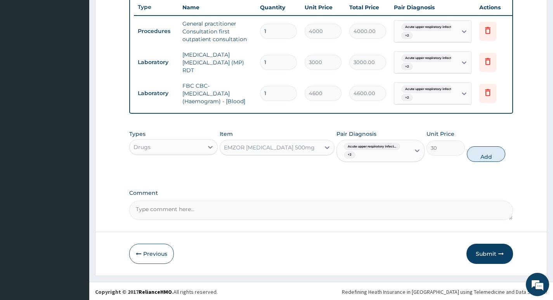
click at [469, 158] on button "Add" at bounding box center [486, 154] width 38 height 16
type input "0"
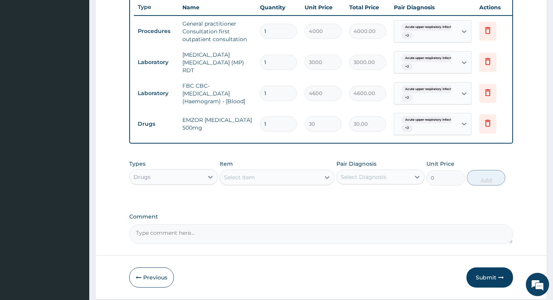
type input "18"
type input "540.00"
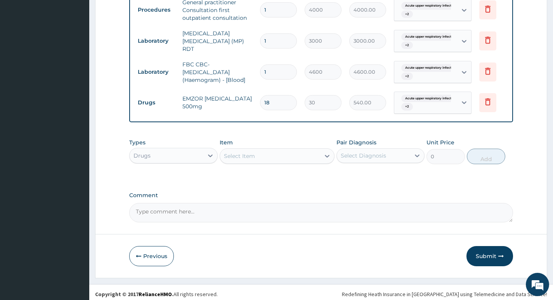
type input "17"
type input "510.00"
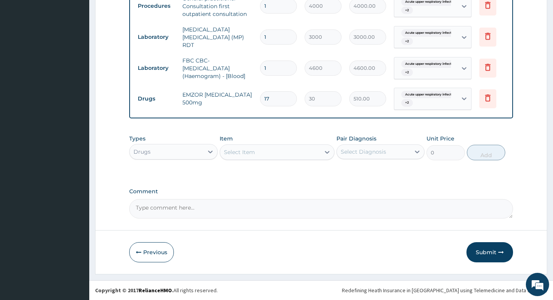
type input "17"
click at [299, 155] on div "Select Item" at bounding box center [270, 152] width 101 height 12
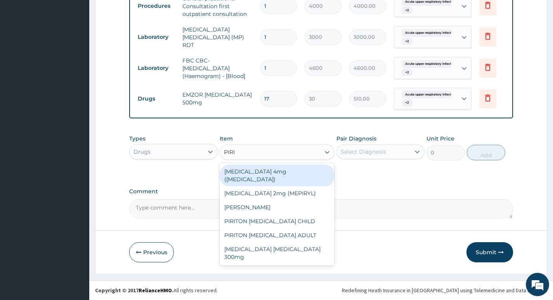
type input "PIRIT"
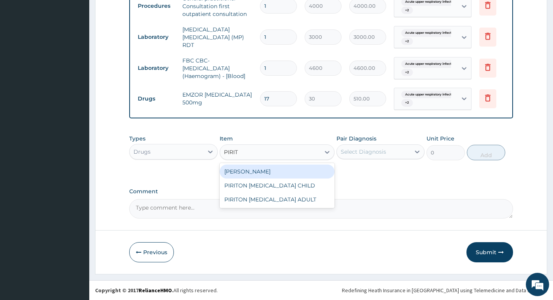
click at [254, 171] on div "PIRITON TAB EVANS" at bounding box center [277, 172] width 115 height 14
type input "25.3"
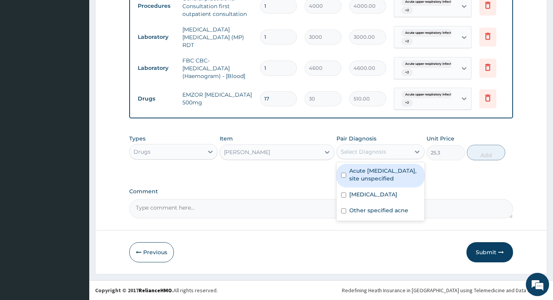
click at [393, 153] on div "Select Diagnosis" at bounding box center [373, 152] width 73 height 12
click at [384, 172] on label "Acute upper respiratory infection, site unspecified" at bounding box center [384, 175] width 71 height 16
checkbox input "true"
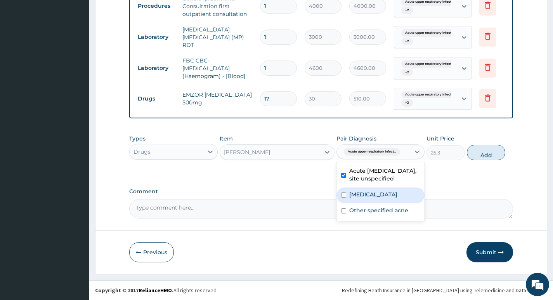
click at [373, 194] on label "Malaria, unspecified" at bounding box center [373, 195] width 48 height 8
checkbox input "true"
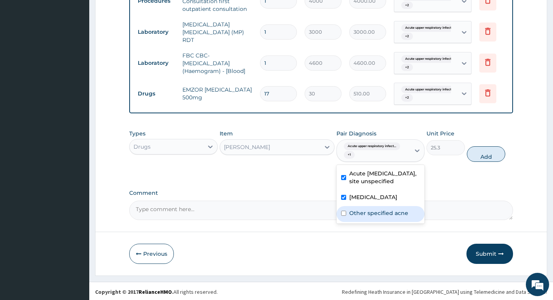
click at [369, 217] on label "Other specified acne" at bounding box center [378, 213] width 59 height 8
checkbox input "true"
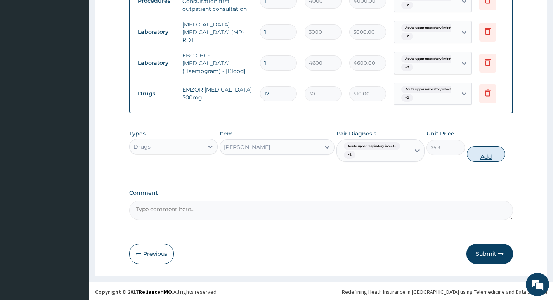
click at [492, 161] on button "Add" at bounding box center [486, 154] width 38 height 16
type input "0"
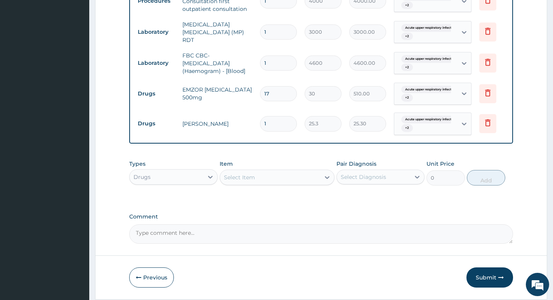
type input "0.00"
type input "5"
type input "126.50"
type input "5"
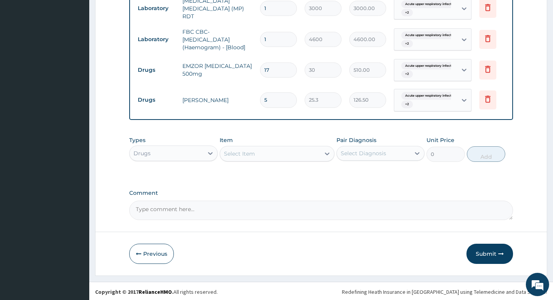
scroll to position [354, 0]
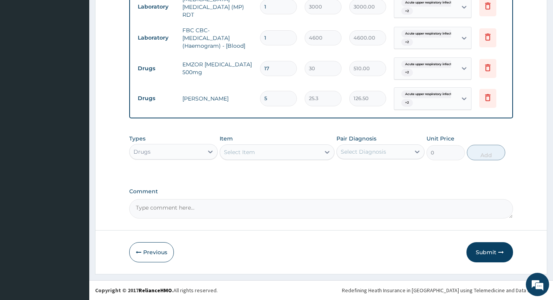
click at [305, 154] on div "Select Item" at bounding box center [270, 152] width 101 height 12
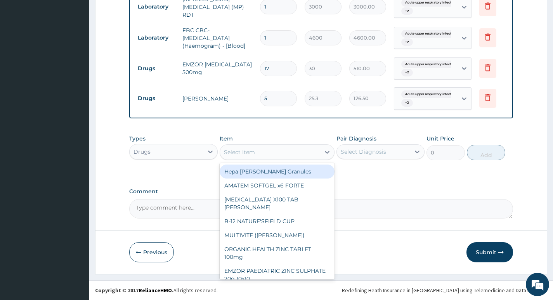
type input "A"
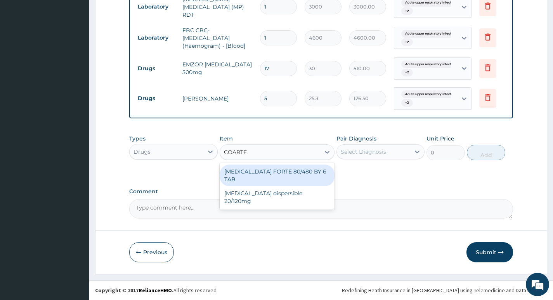
type input "COARTEM"
click at [271, 171] on div "COARTEM FORTE 80/480 BY 6 TAB" at bounding box center [277, 176] width 115 height 22
type input "600"
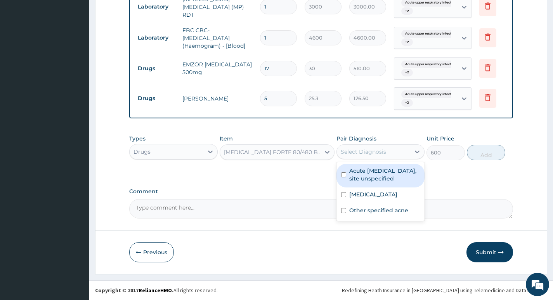
click at [404, 153] on div "Select Diagnosis" at bounding box center [373, 152] width 73 height 12
click at [391, 170] on label "Acute upper respiratory infection, site unspecified" at bounding box center [384, 175] width 71 height 16
checkbox input "true"
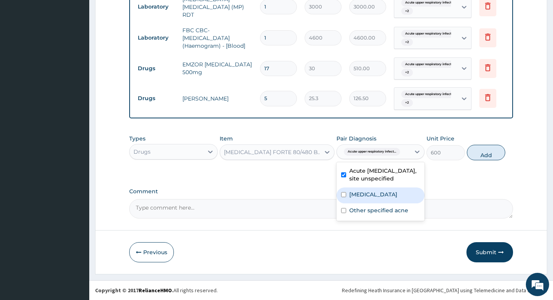
click at [373, 194] on label "Malaria, unspecified" at bounding box center [373, 195] width 48 height 8
checkbox input "true"
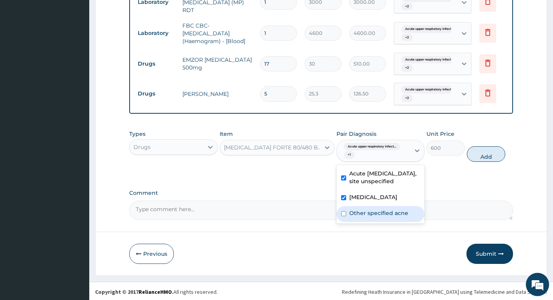
click at [367, 216] on label "Other specified acne" at bounding box center [378, 213] width 59 height 8
checkbox input "true"
click at [487, 159] on button "Add" at bounding box center [486, 154] width 38 height 16
type input "0"
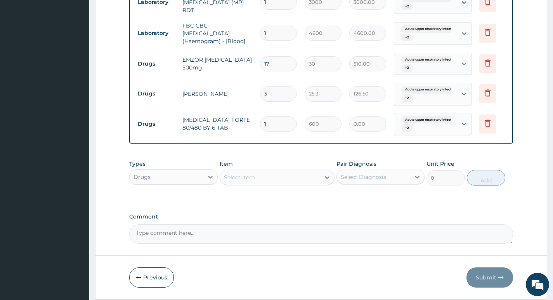
type input "0.00"
type input "6"
type input "3600.00"
type input "6"
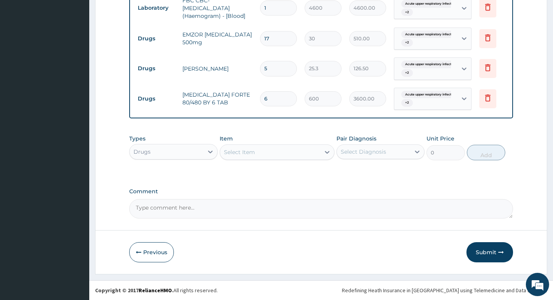
click at [303, 156] on div "Select Item" at bounding box center [270, 152] width 101 height 12
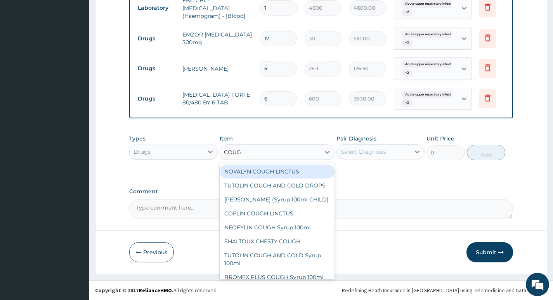
type input "COUGH"
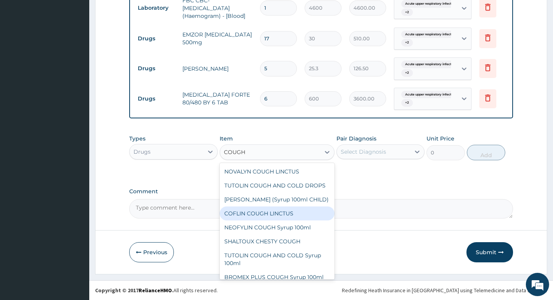
click at [251, 221] on div "COFLIN COUGH LINCTUS" at bounding box center [277, 214] width 115 height 14
type input "1800"
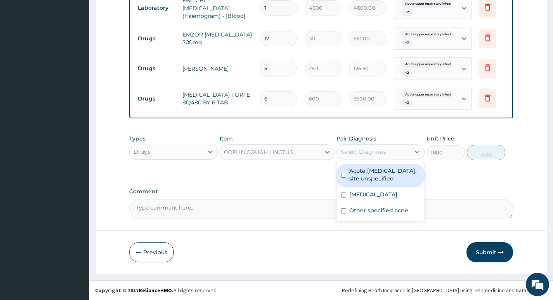
click at [383, 155] on div "Select Diagnosis" at bounding box center [363, 152] width 45 height 8
click at [379, 172] on label "Acute upper respiratory infection, site unspecified" at bounding box center [384, 175] width 71 height 16
checkbox input "true"
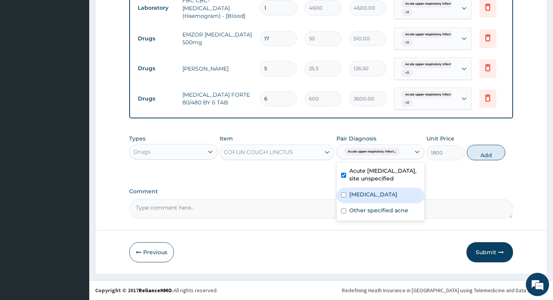
click at [367, 193] on label "Malaria, unspecified" at bounding box center [373, 195] width 48 height 8
checkbox input "true"
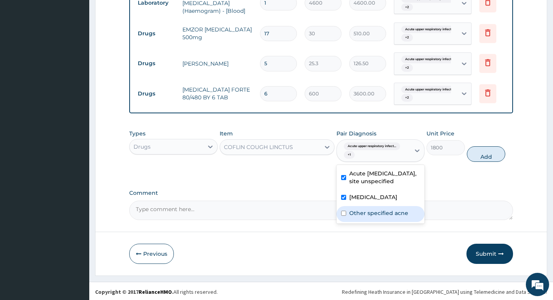
click at [365, 217] on label "Other specified acne" at bounding box center [378, 213] width 59 height 8
checkbox input "true"
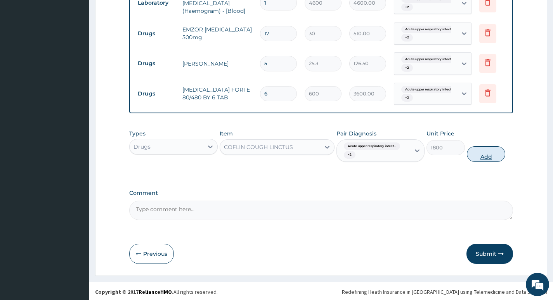
click at [476, 161] on button "Add" at bounding box center [486, 154] width 38 height 16
type input "0"
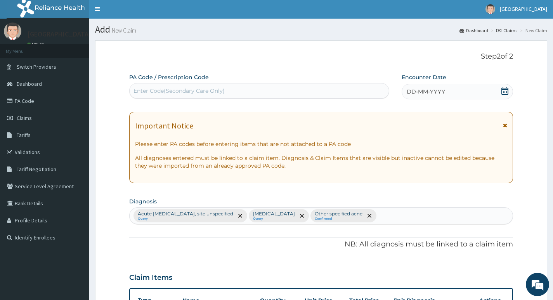
scroll to position [0, 0]
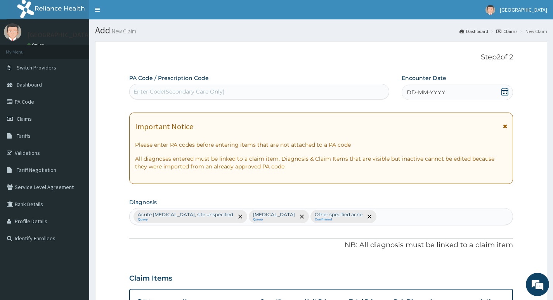
click at [466, 94] on div "DD-MM-YYYY" at bounding box center [457, 93] width 111 height 16
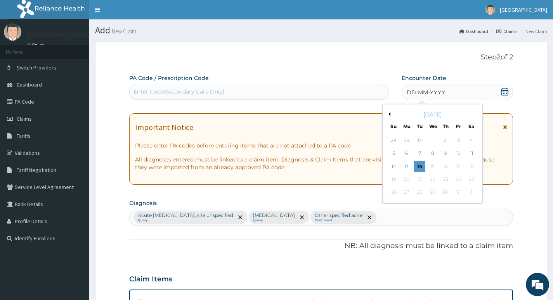
click at [389, 114] on button "Previous Month" at bounding box center [389, 114] width 4 height 4
click at [404, 166] on div "15" at bounding box center [407, 167] width 12 height 12
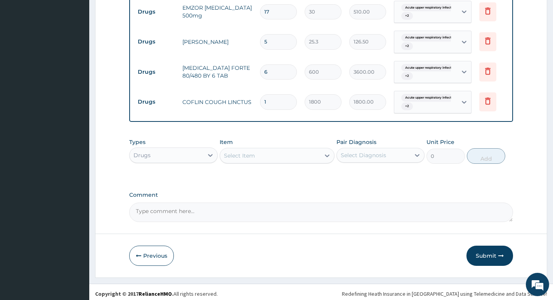
scroll to position [414, 0]
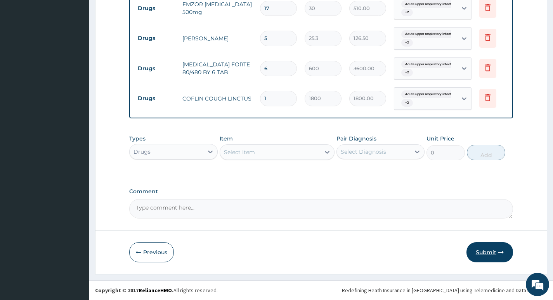
click at [485, 251] on button "Submit" at bounding box center [490, 252] width 47 height 20
